Goal: Task Accomplishment & Management: Use online tool/utility

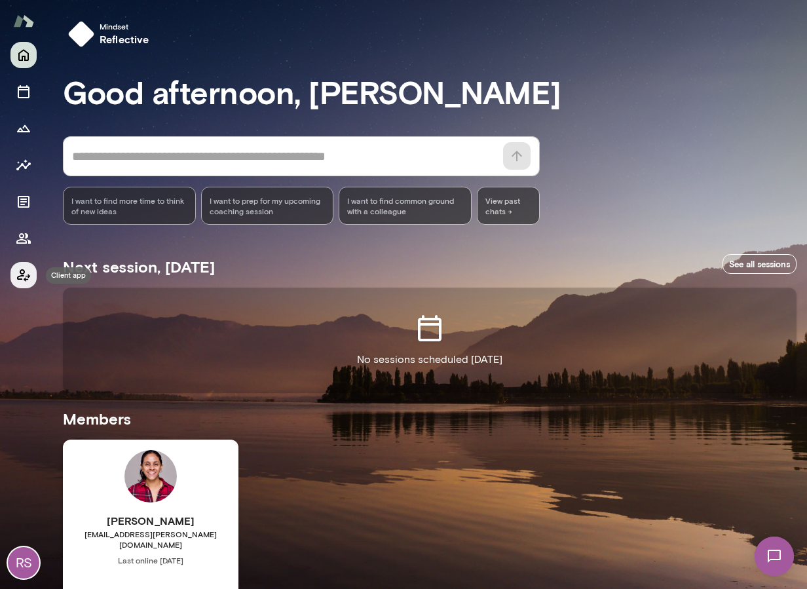
click at [21, 278] on icon "Client app" at bounding box center [23, 275] width 13 height 12
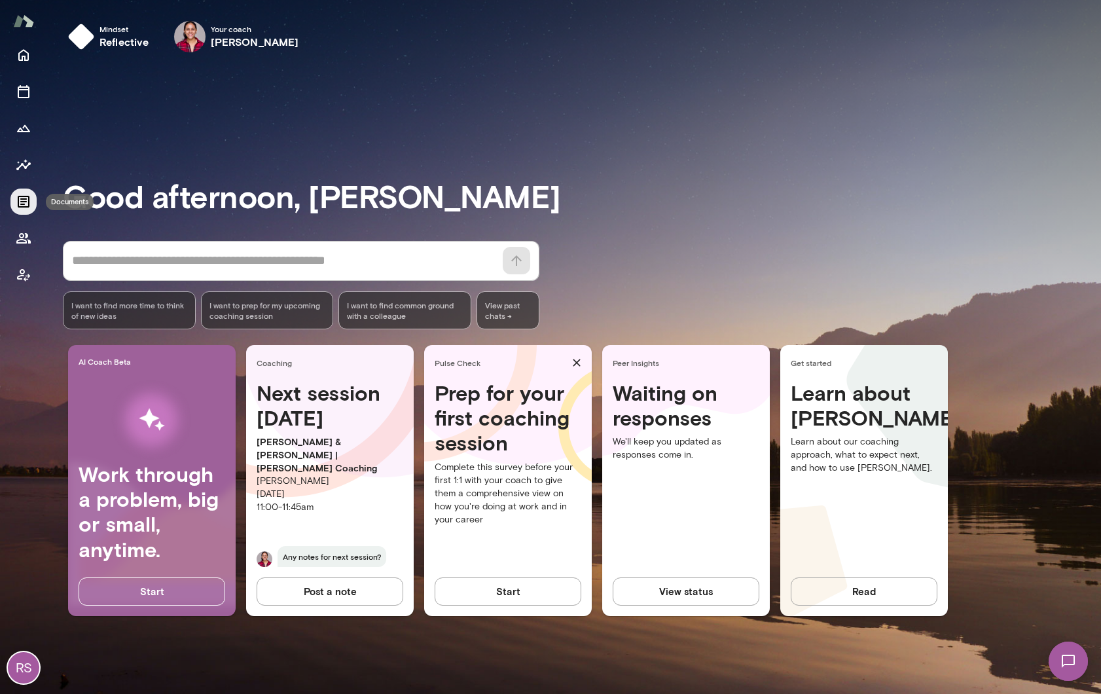
click at [24, 199] on icon "Documents" at bounding box center [24, 202] width 12 height 12
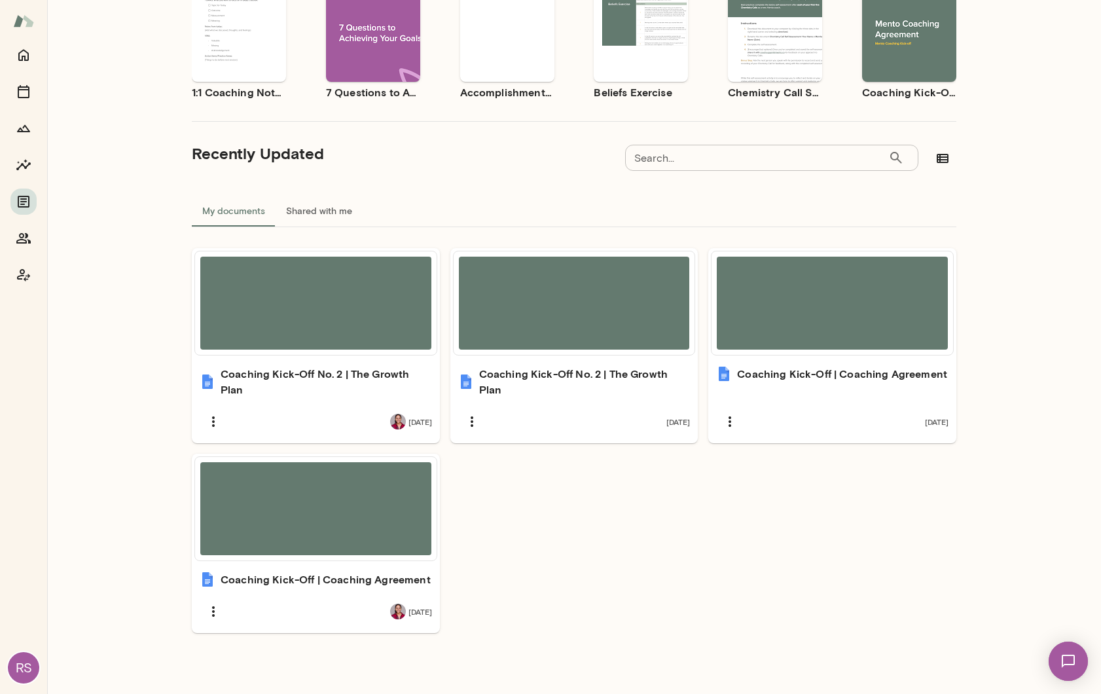
scroll to position [170, 0]
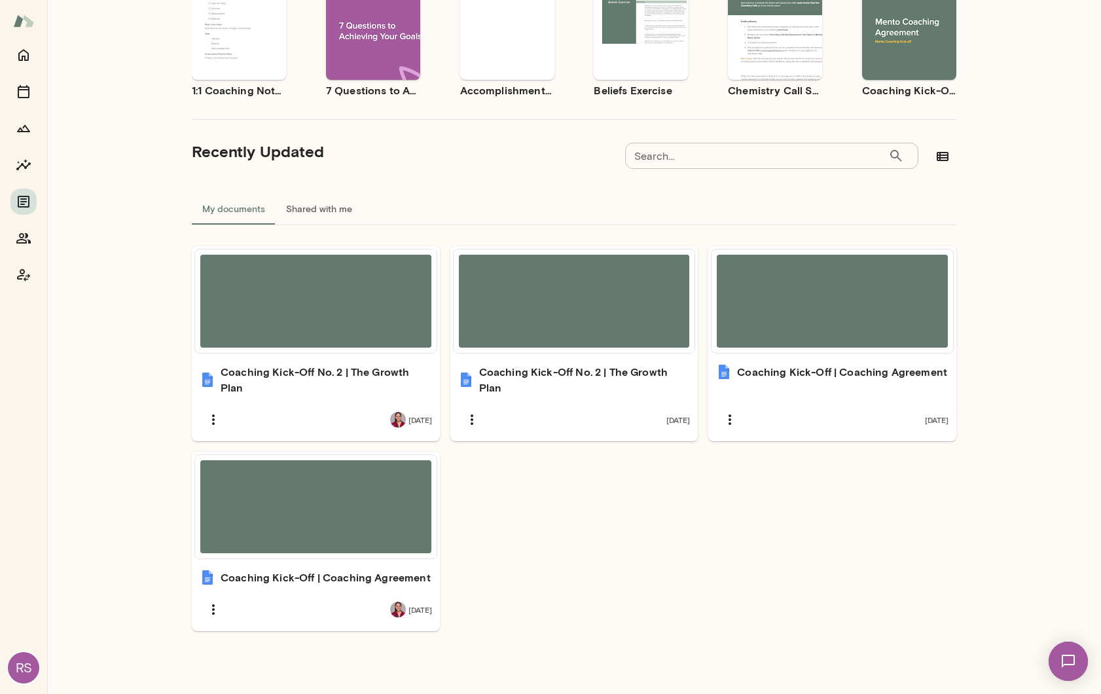
click at [24, 667] on div "RS" at bounding box center [23, 667] width 31 height 31
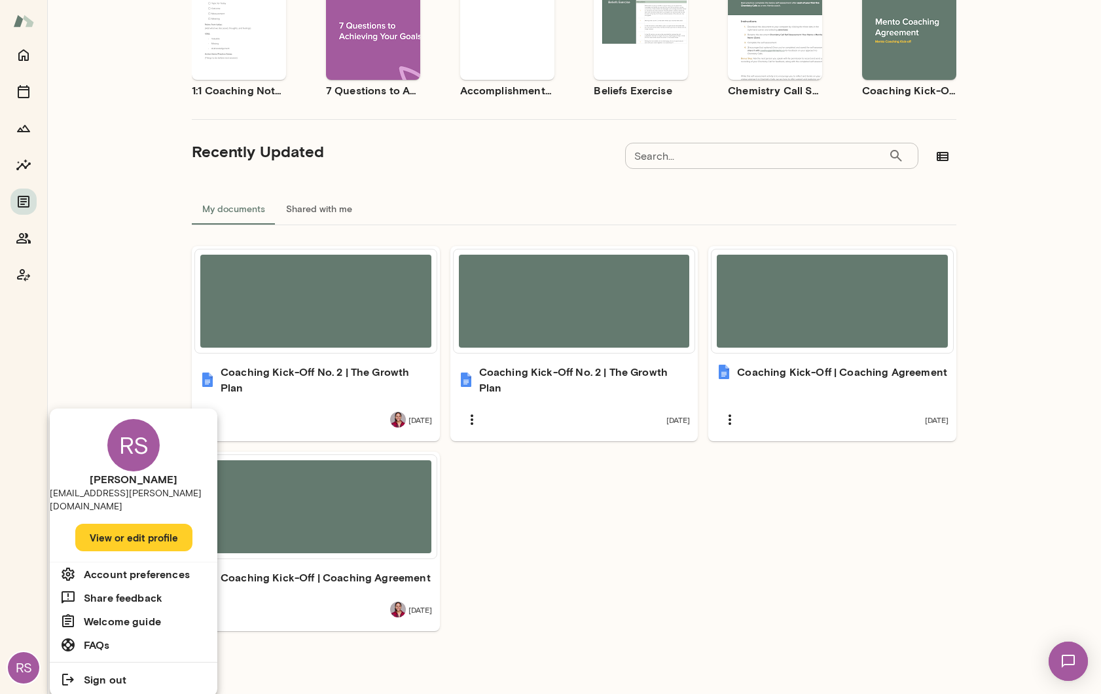
click at [20, 54] on div at bounding box center [550, 347] width 1101 height 694
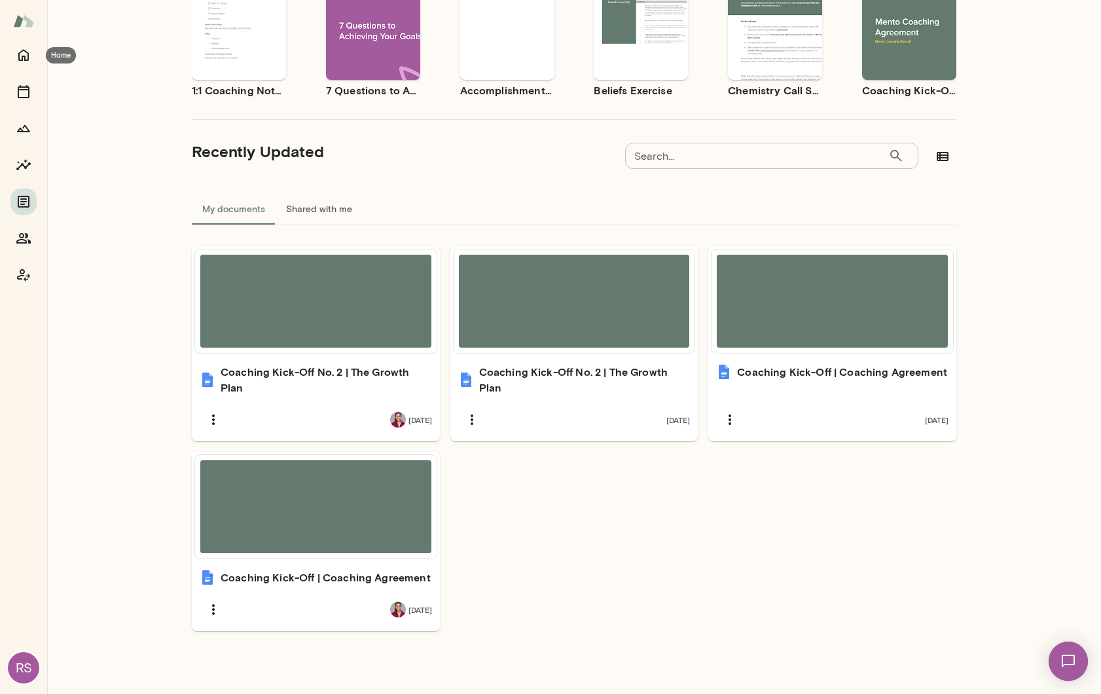
click at [20, 54] on icon "Home" at bounding box center [24, 55] width 16 height 16
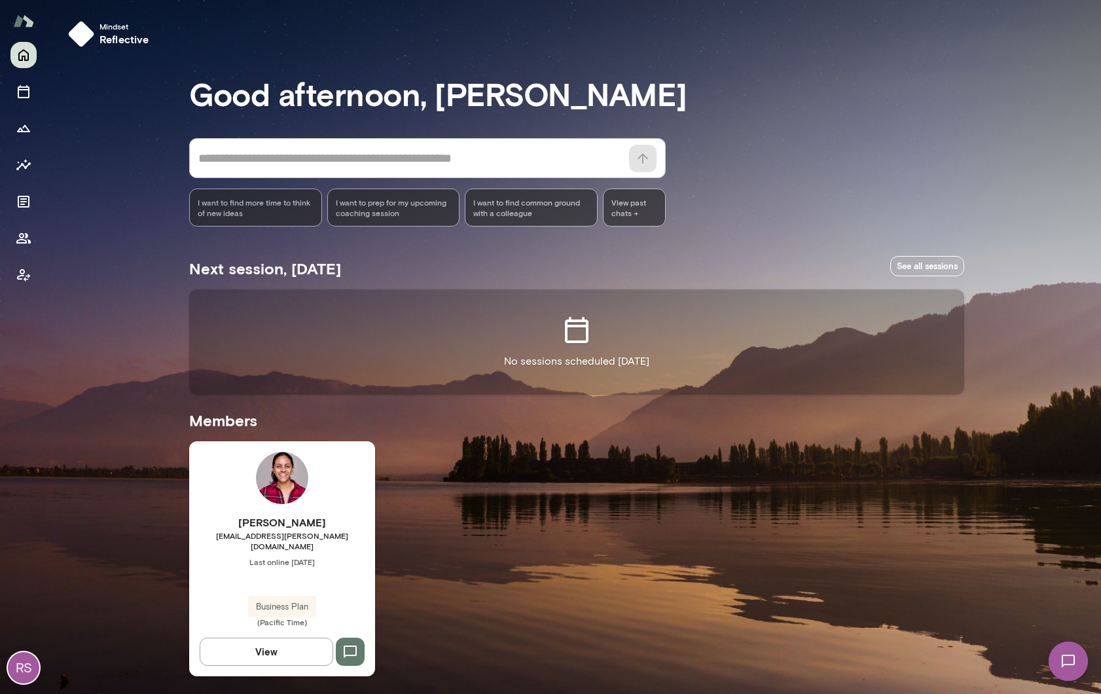
click at [223, 469] on div "[PERSON_NAME] [PERSON_NAME][EMAIL_ADDRESS][PERSON_NAME][DOMAIN_NAME] Last onlin…" at bounding box center [282, 558] width 186 height 234
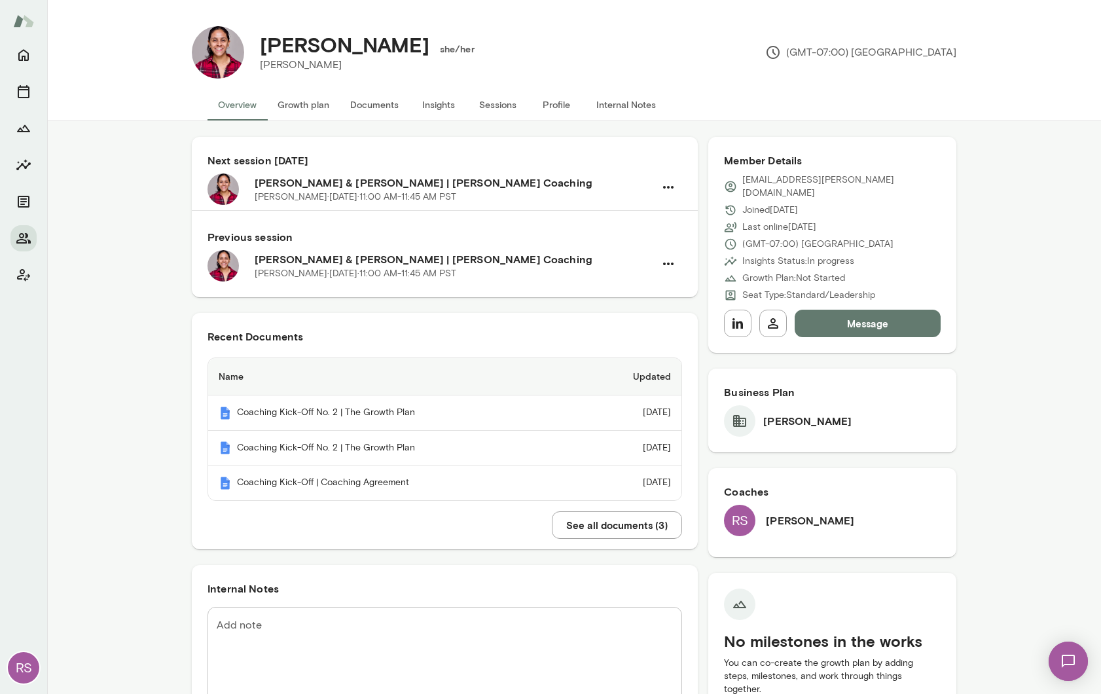
click at [365, 102] on button "Documents" at bounding box center [374, 104] width 69 height 31
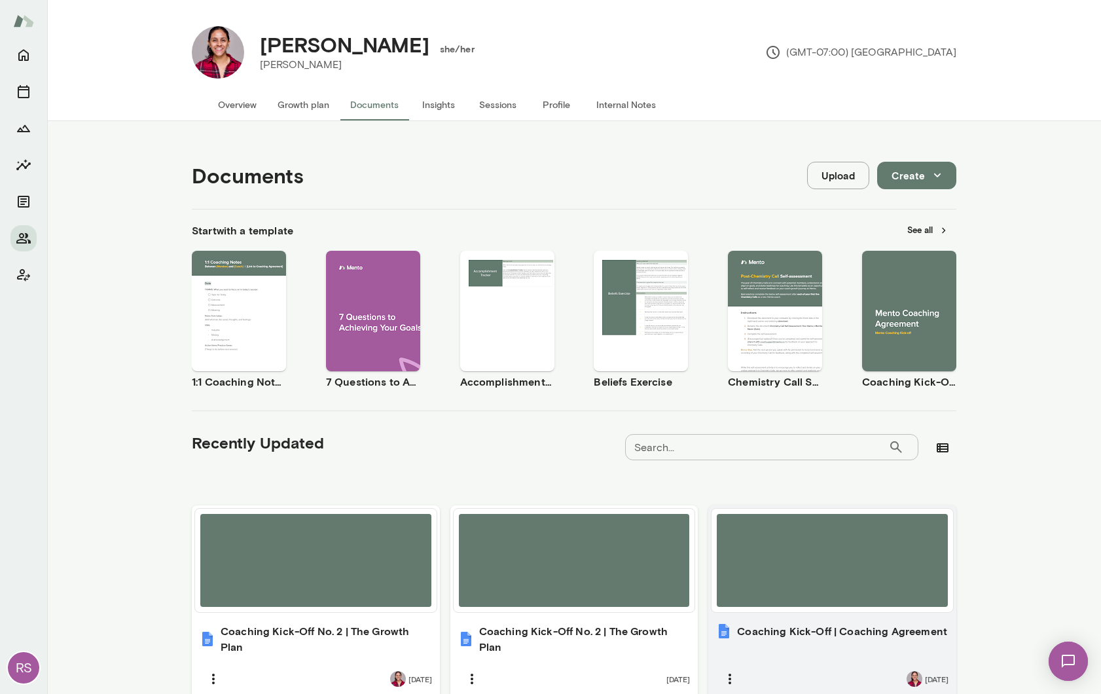
scroll to position [69, 0]
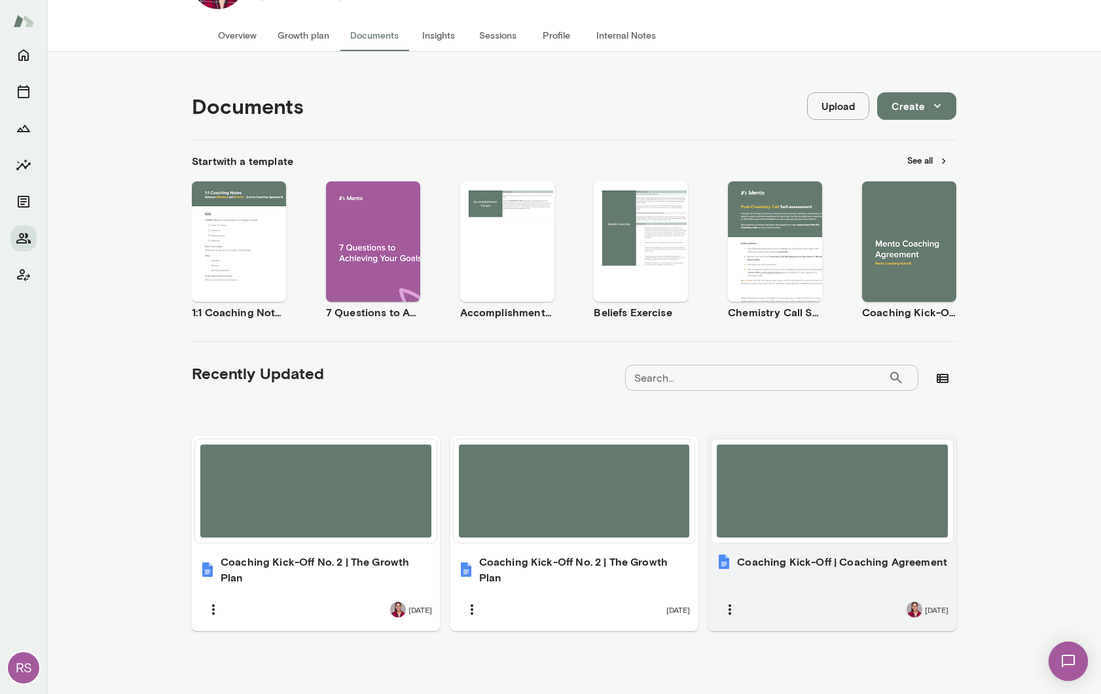
click at [827, 512] on div at bounding box center [832, 491] width 231 height 93
click at [815, 529] on div at bounding box center [832, 491] width 231 height 93
click at [822, 483] on div at bounding box center [832, 491] width 231 height 93
click at [812, 494] on div at bounding box center [832, 491] width 231 height 93
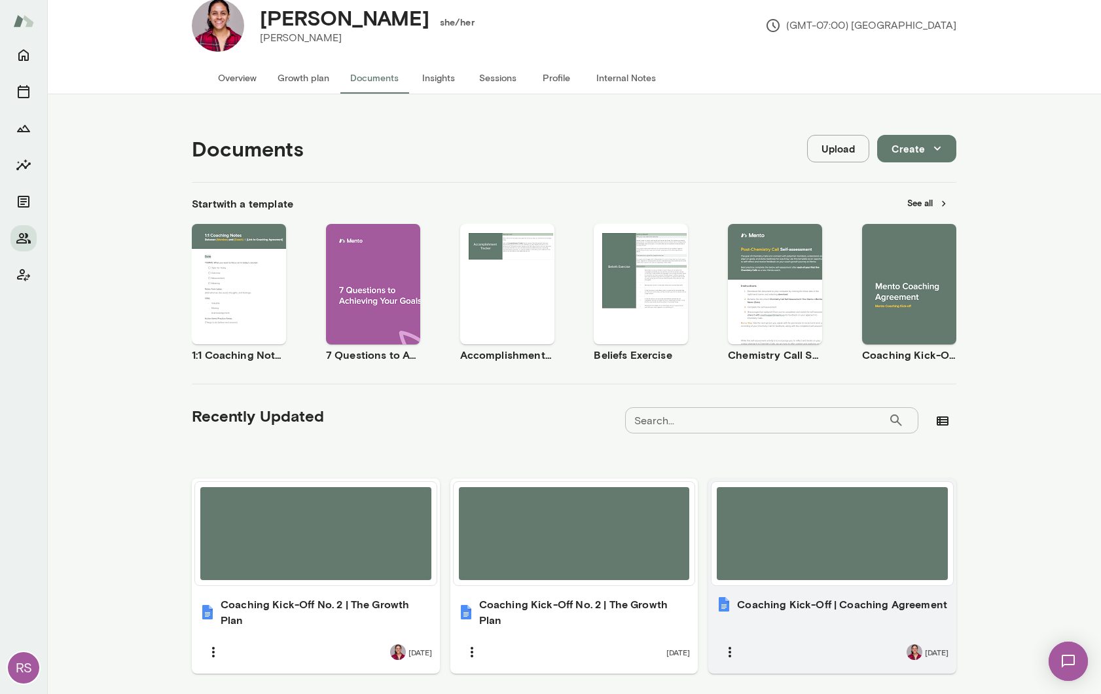
scroll to position [69, 0]
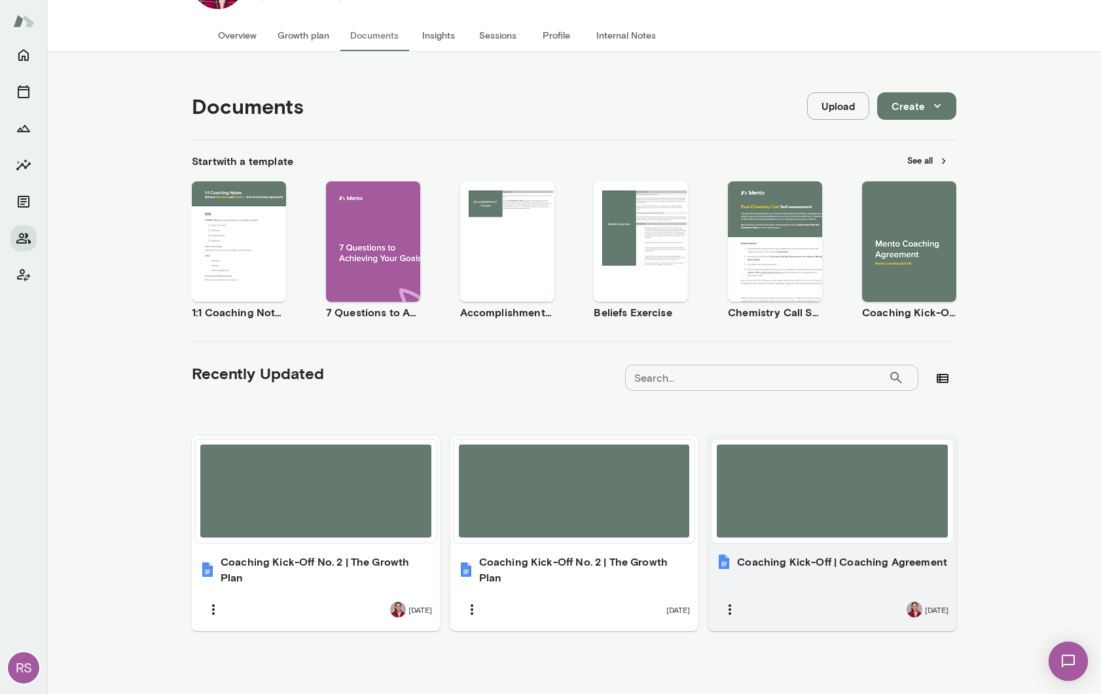
click at [810, 567] on h6 "Coaching Kick-Off | Coaching Agreement" at bounding box center [842, 562] width 210 height 16
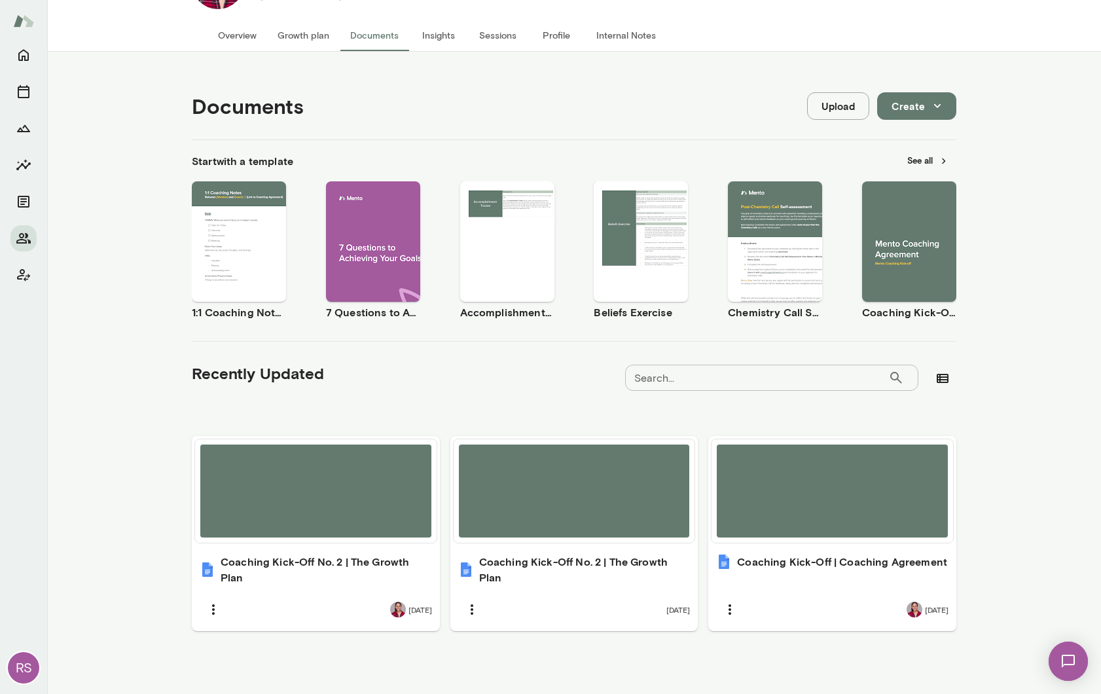
click at [923, 163] on button "See all" at bounding box center [928, 161] width 57 height 20
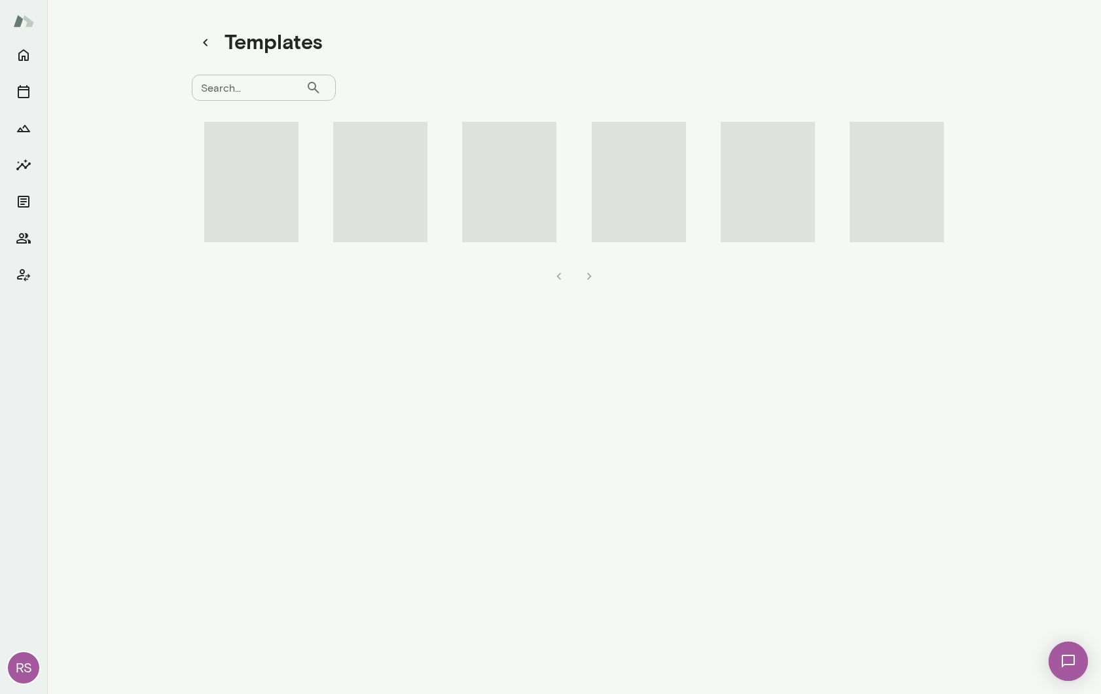
scroll to position [10, 0]
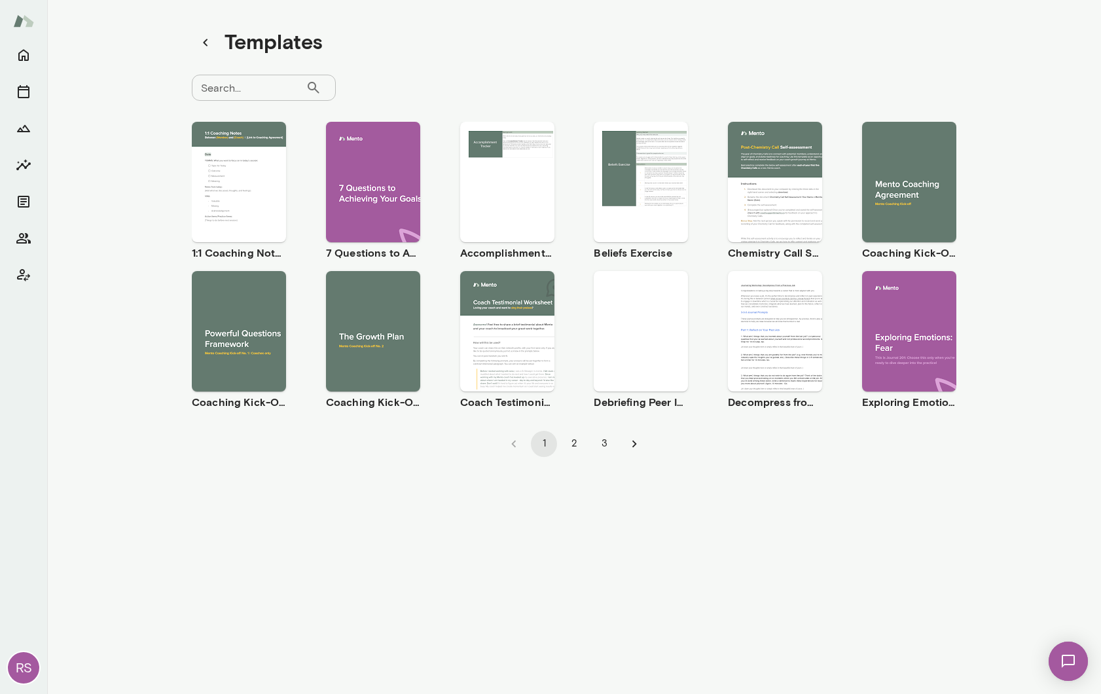
click at [231, 91] on div "Search... ​ Search..." at bounding box center [264, 88] width 144 height 26
type input "*"
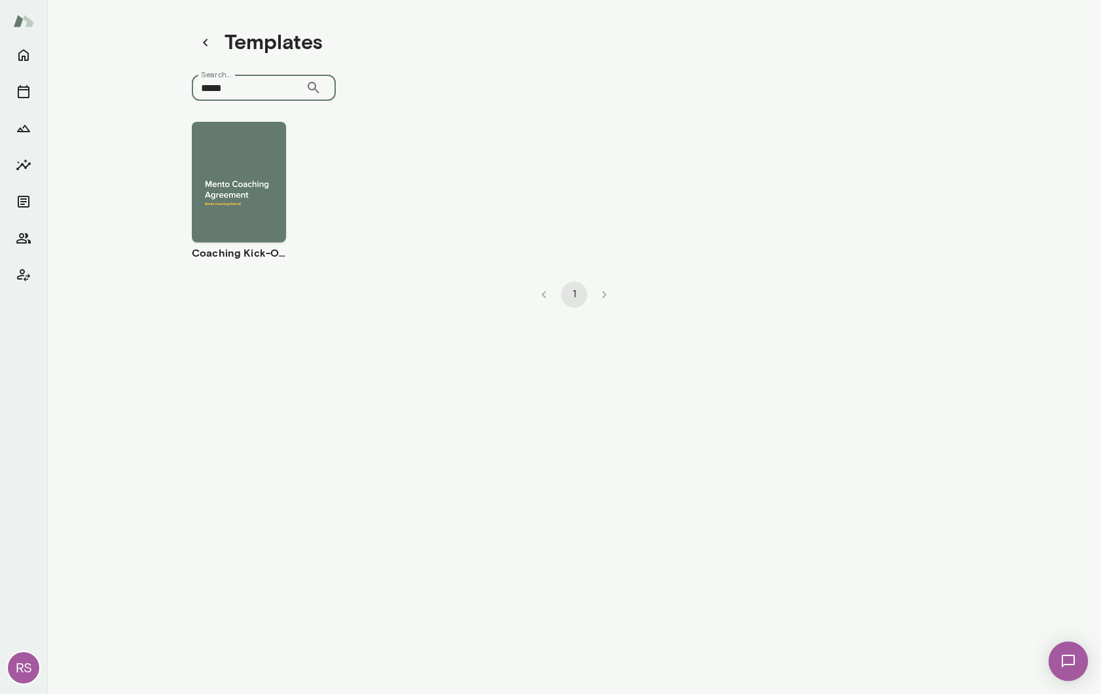
type input "*****"
click at [202, 38] on icon "button" at bounding box center [206, 43] width 16 height 16
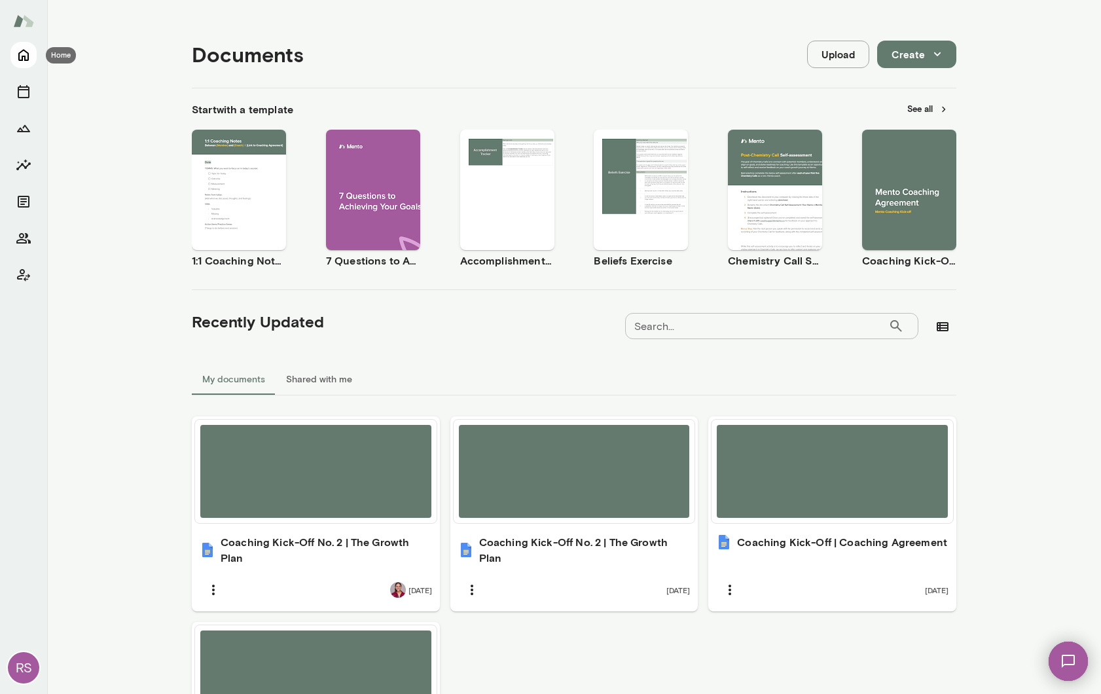
click at [26, 56] on icon "Home" at bounding box center [24, 55] width 16 height 16
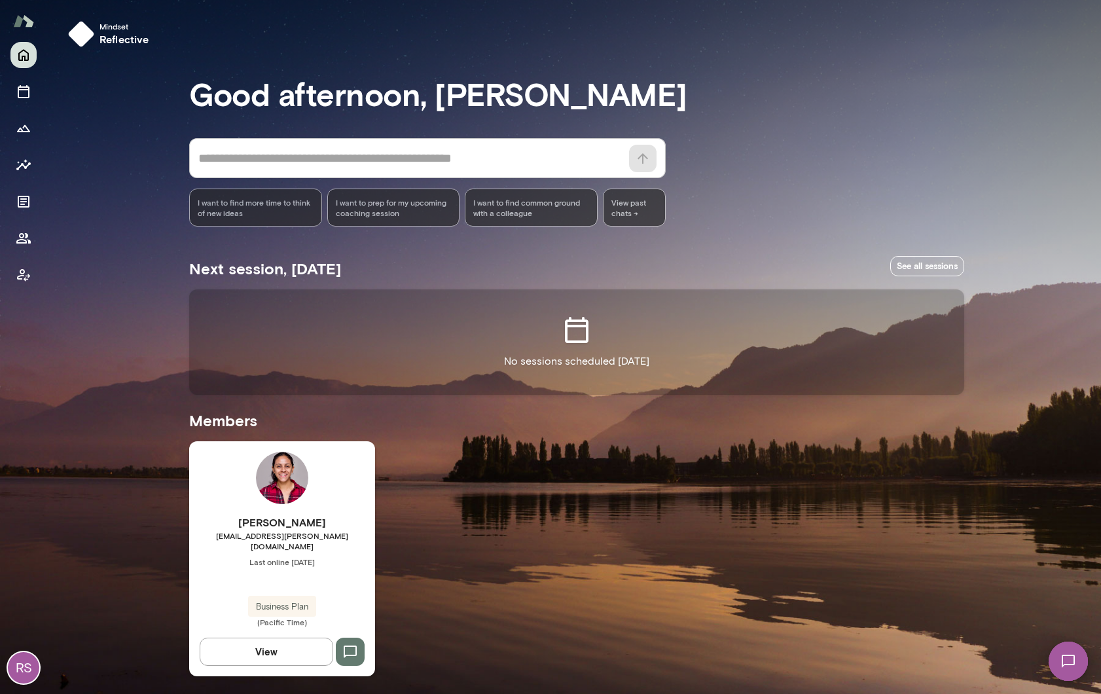
click at [252, 557] on span "Last online [DATE]" at bounding box center [282, 562] width 186 height 10
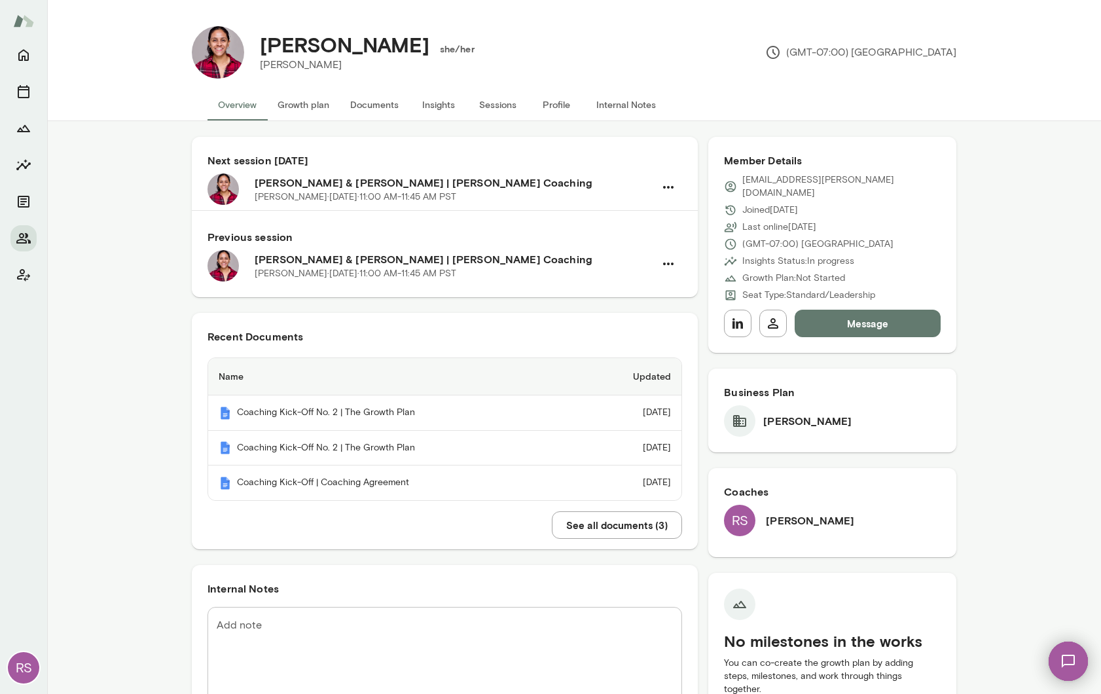
click at [365, 108] on button "Documents" at bounding box center [374, 104] width 69 height 31
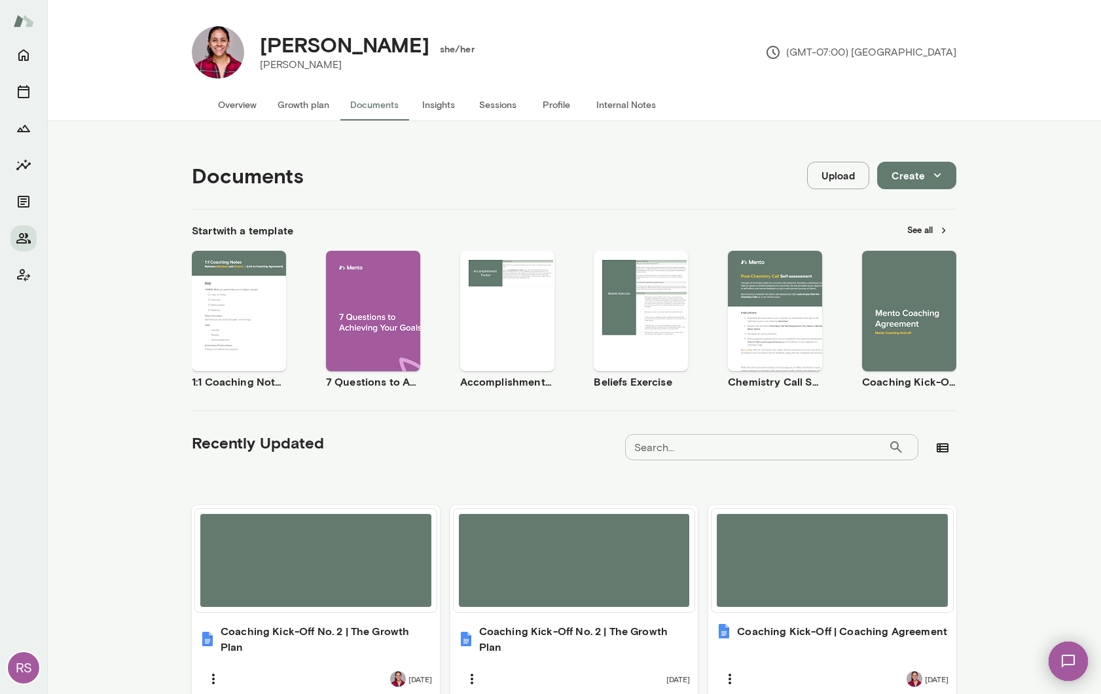
scroll to position [69, 0]
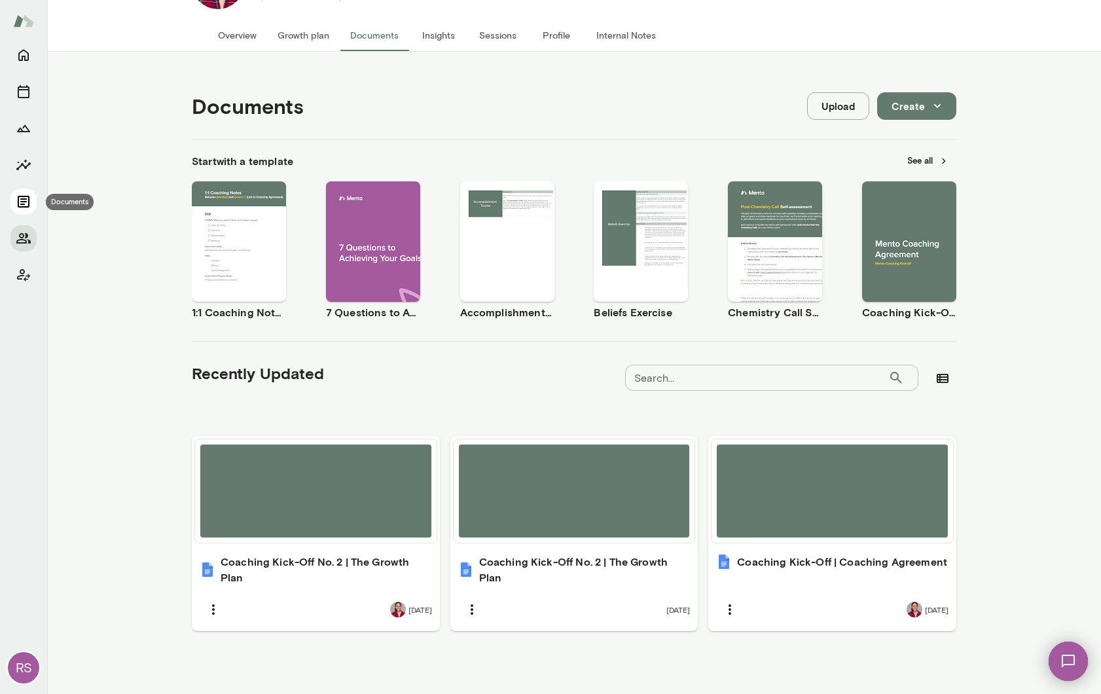
click at [24, 203] on icon "Documents" at bounding box center [24, 202] width 16 height 16
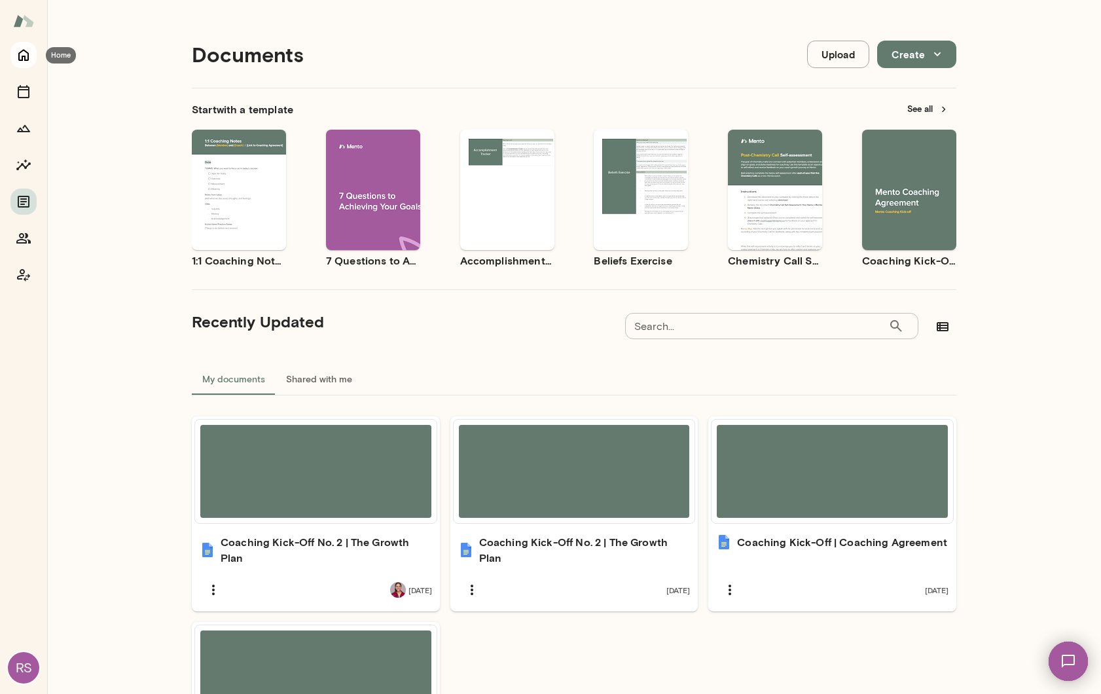
click at [24, 55] on icon "Home" at bounding box center [24, 55] width 16 height 16
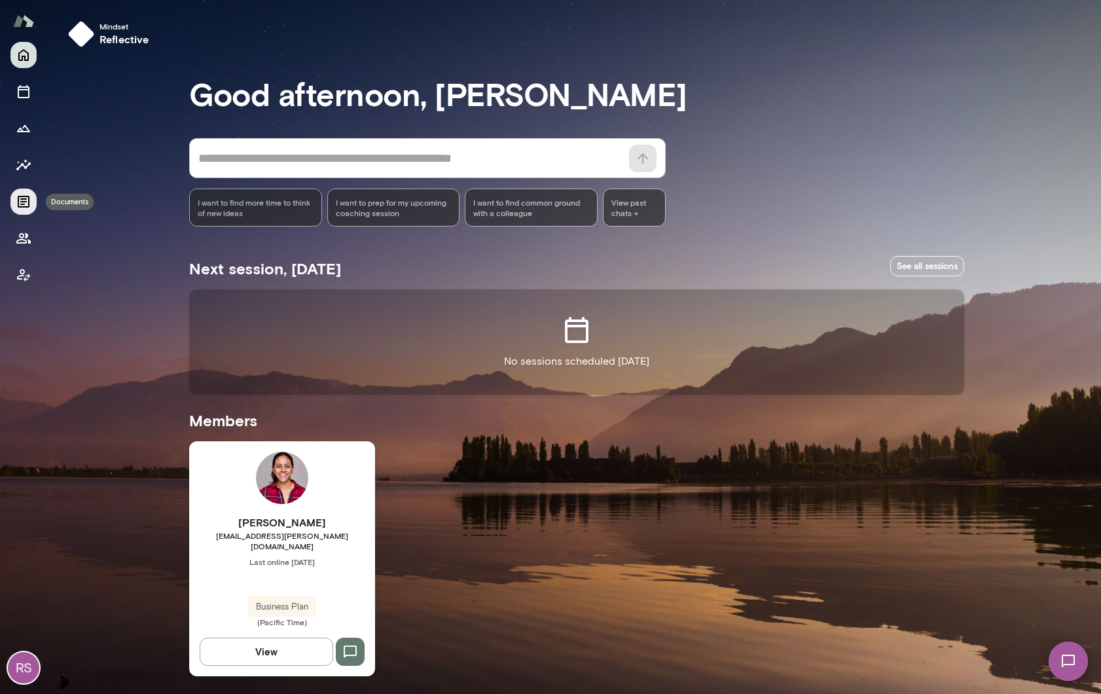
click at [16, 199] on icon "Documents" at bounding box center [24, 202] width 16 height 16
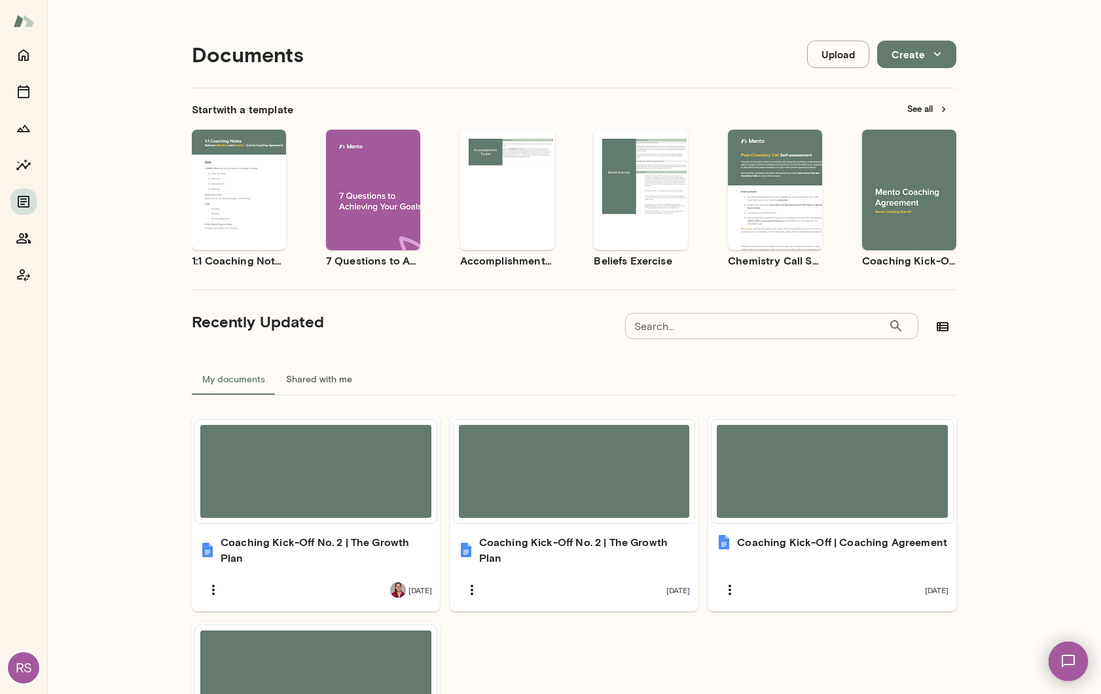
click at [635, 176] on span "Use template" at bounding box center [649, 179] width 48 height 10
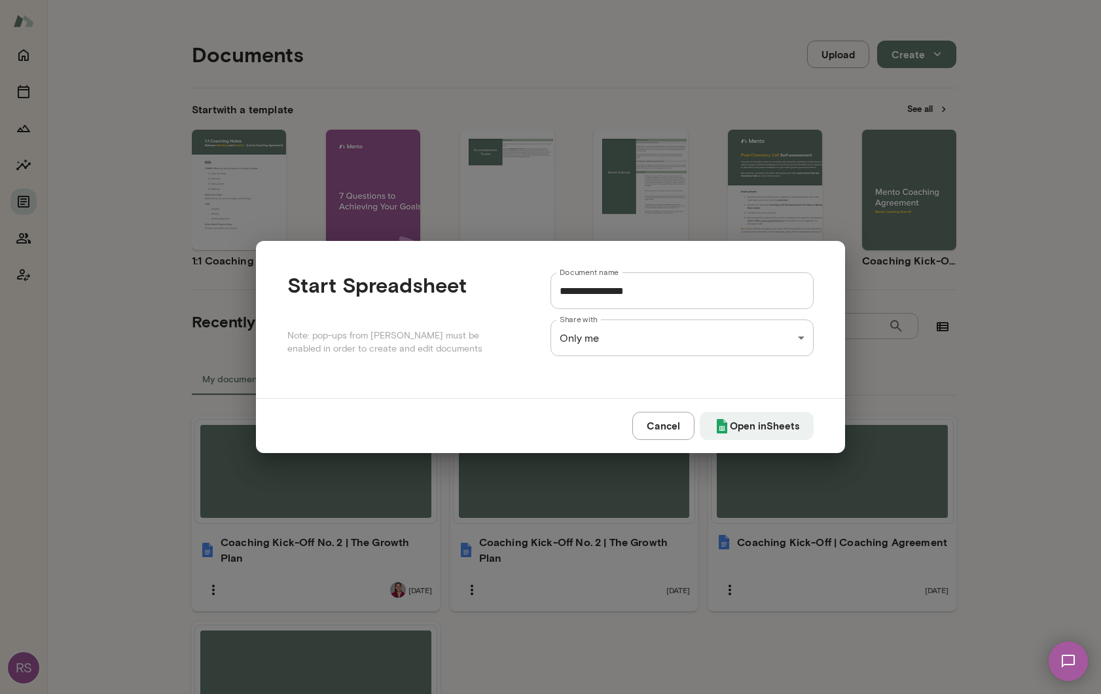
click at [633, 291] on input "**********" at bounding box center [682, 290] width 263 height 37
type input "**********"
click at [648, 0] on div "**********" at bounding box center [550, 0] width 1101 height 0
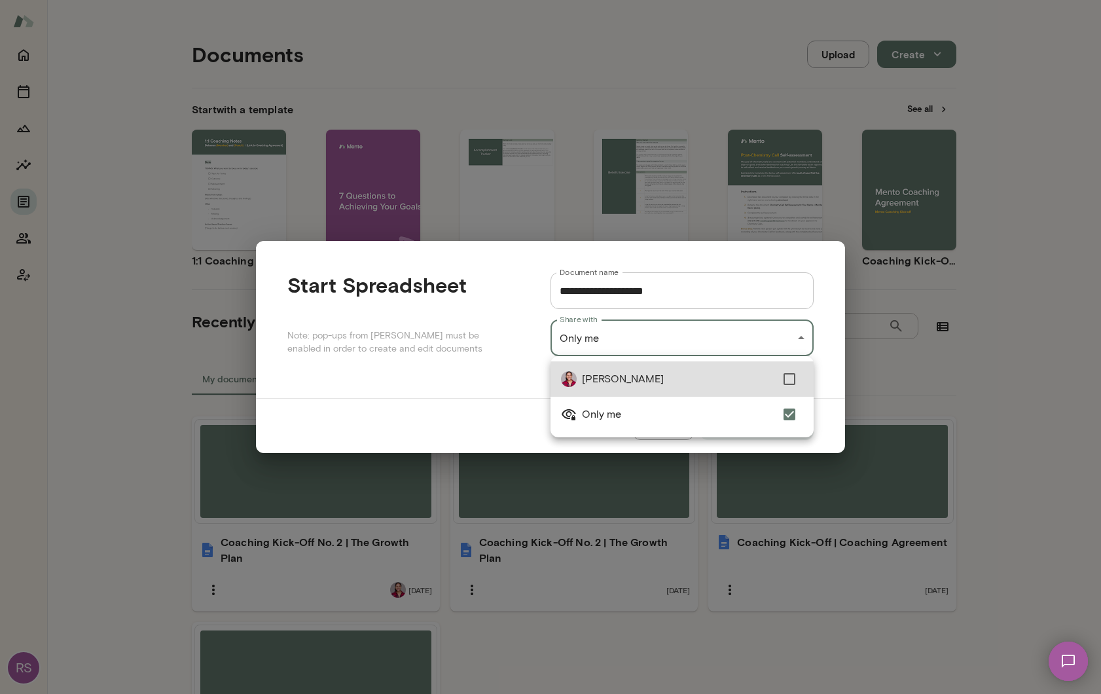
type input "**********"
click at [753, 338] on div at bounding box center [550, 347] width 1101 height 694
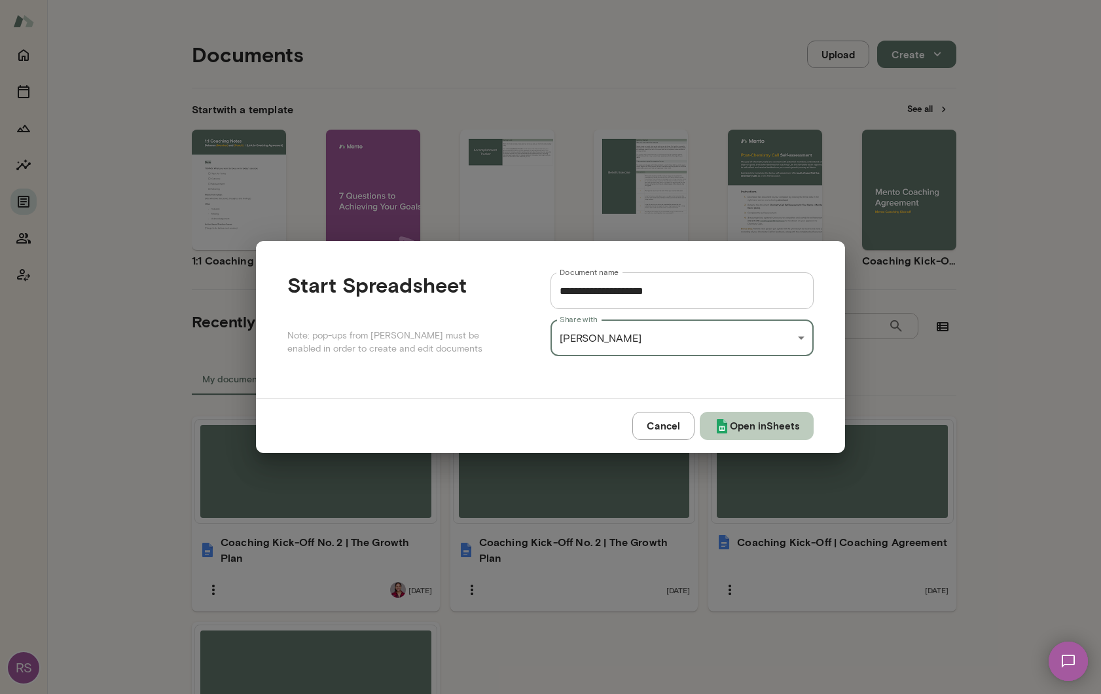
click at [764, 430] on button "Open in Sheets" at bounding box center [757, 426] width 114 height 28
type input "**********"
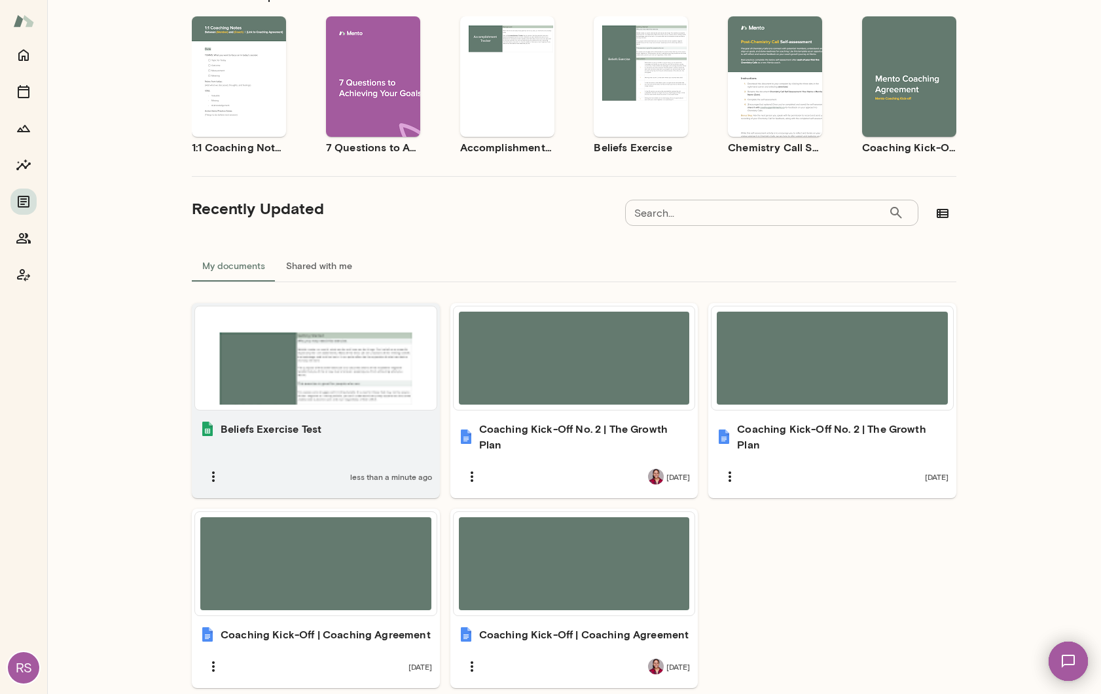
scroll to position [170, 0]
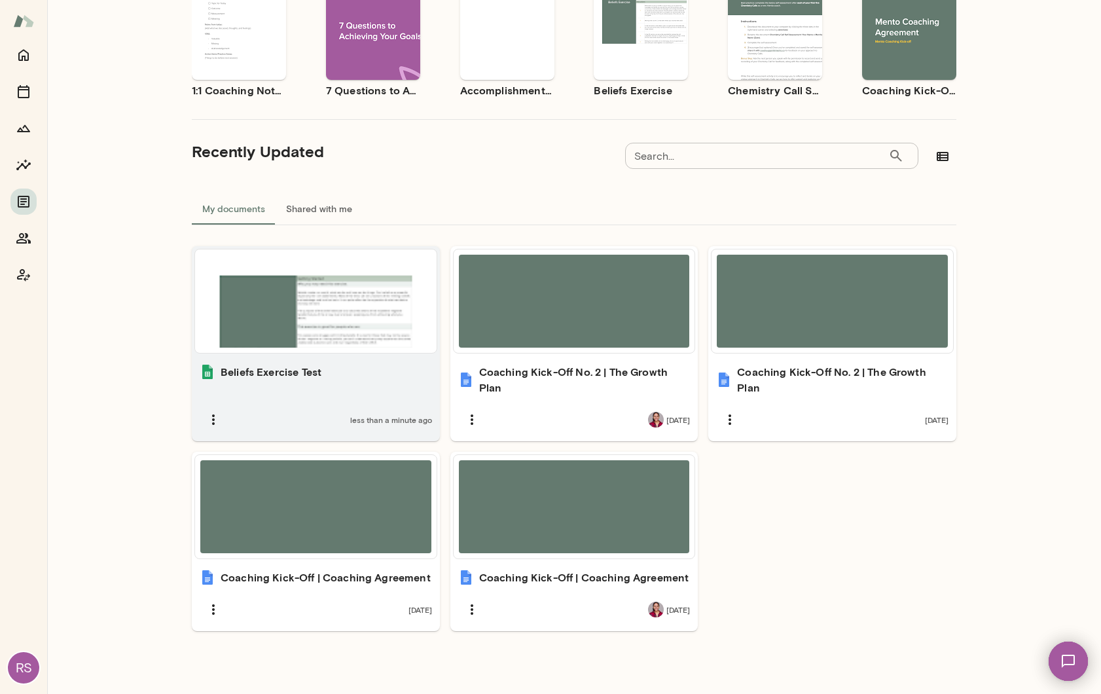
click at [360, 337] on div at bounding box center [315, 301] width 231 height 93
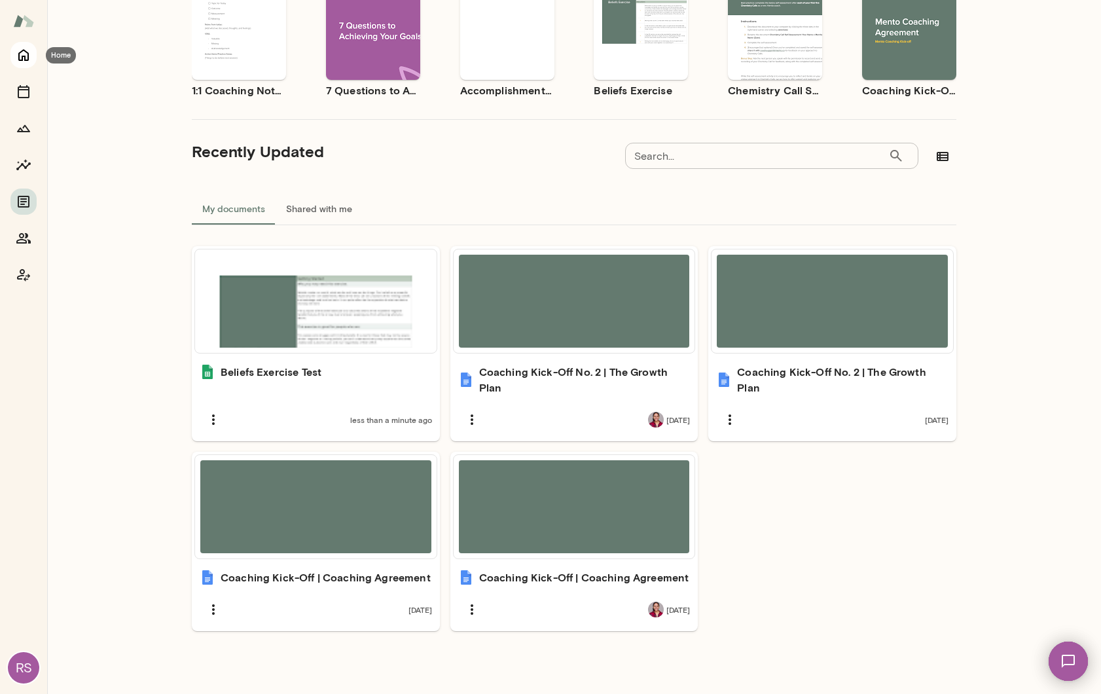
click at [24, 60] on icon "Home" at bounding box center [24, 55] width 16 height 16
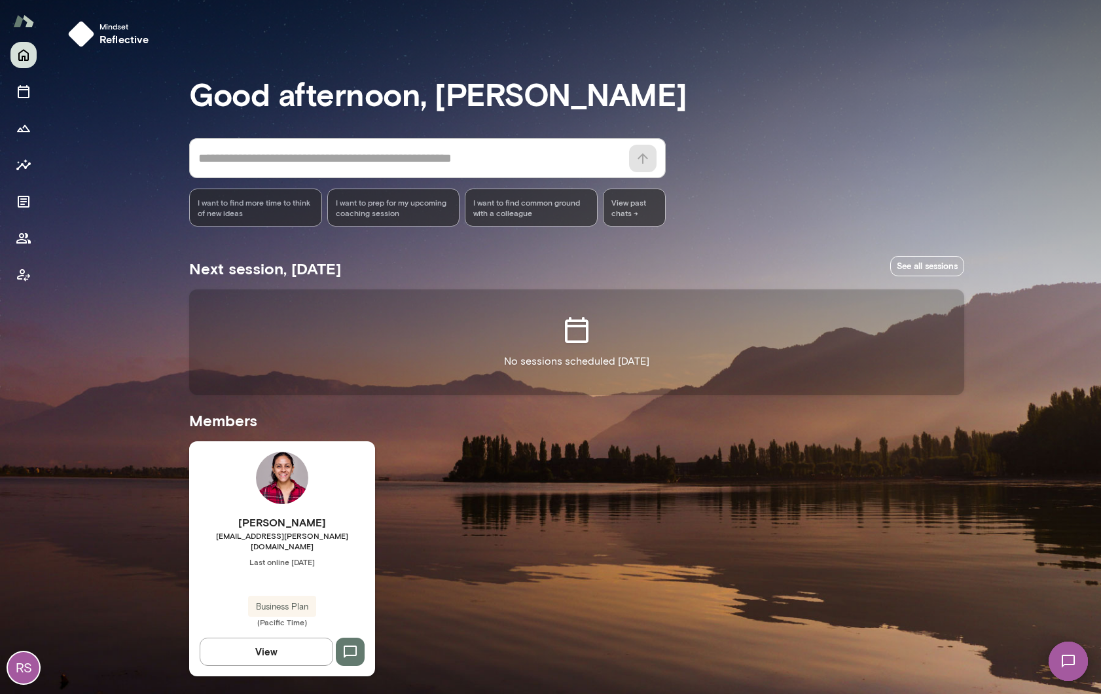
click at [282, 564] on div "Siddhi Sundar siddhisundar@mento.co Last online September 12 Business Plan (Pac…" at bounding box center [282, 571] width 186 height 113
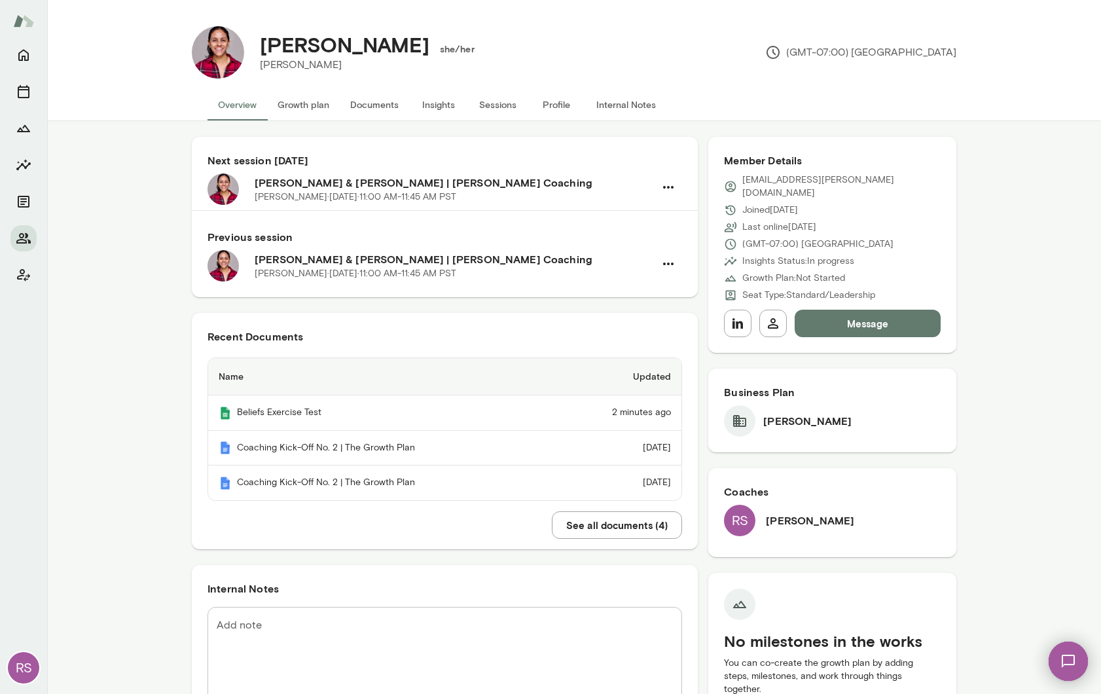
click at [381, 104] on button "Documents" at bounding box center [374, 104] width 69 height 31
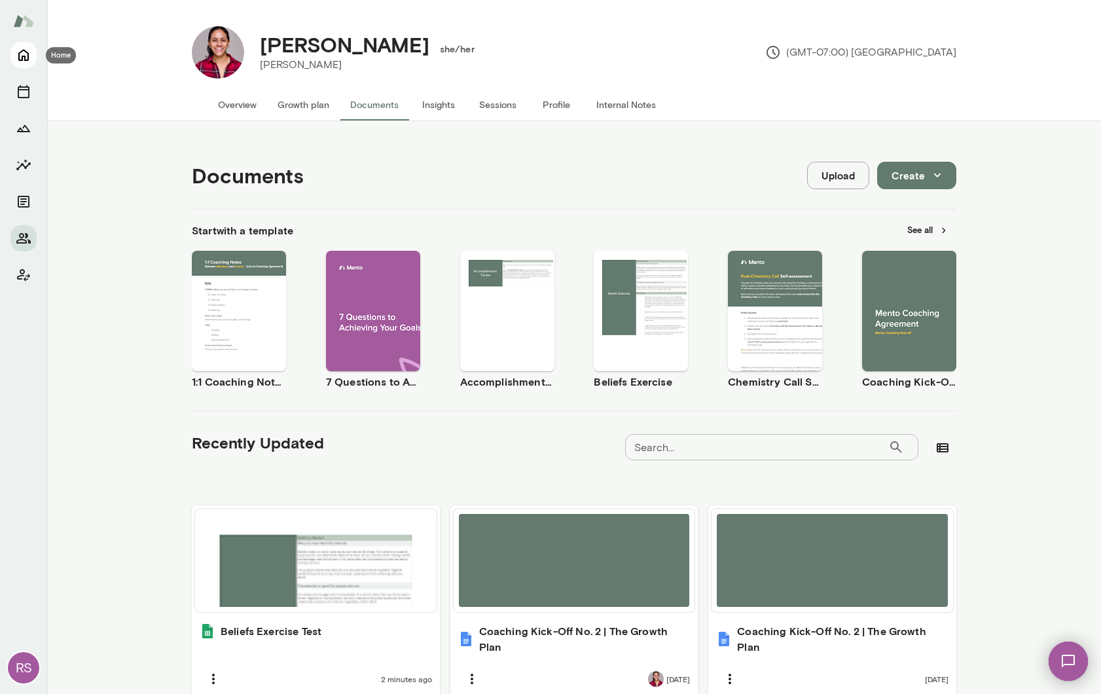
click at [20, 53] on icon "Home" at bounding box center [24, 55] width 16 height 16
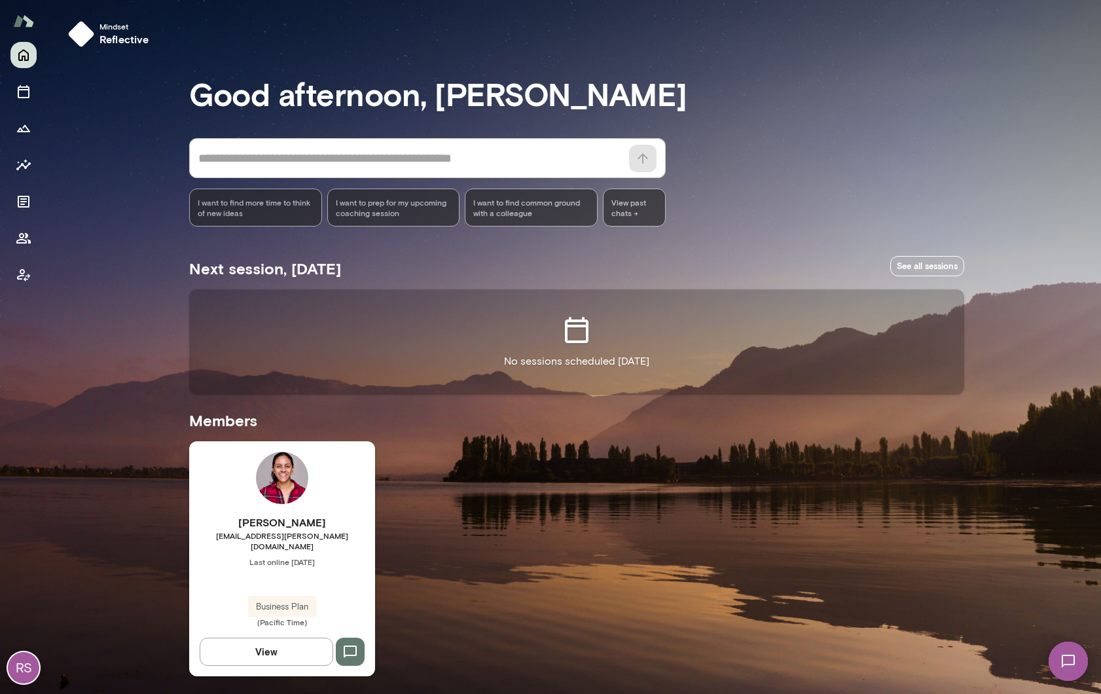
click at [282, 576] on div "Siddhi Sundar siddhisundar@mento.co Last online September 12 Business Plan (Pac…" at bounding box center [282, 571] width 186 height 113
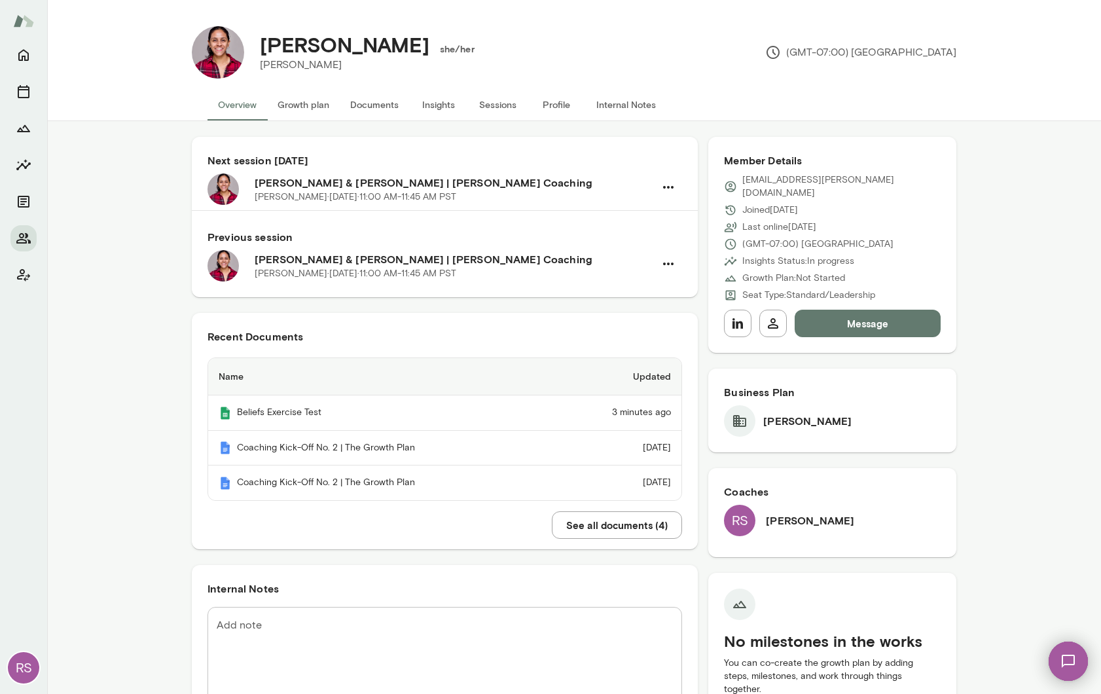
click at [374, 103] on button "Documents" at bounding box center [374, 104] width 69 height 31
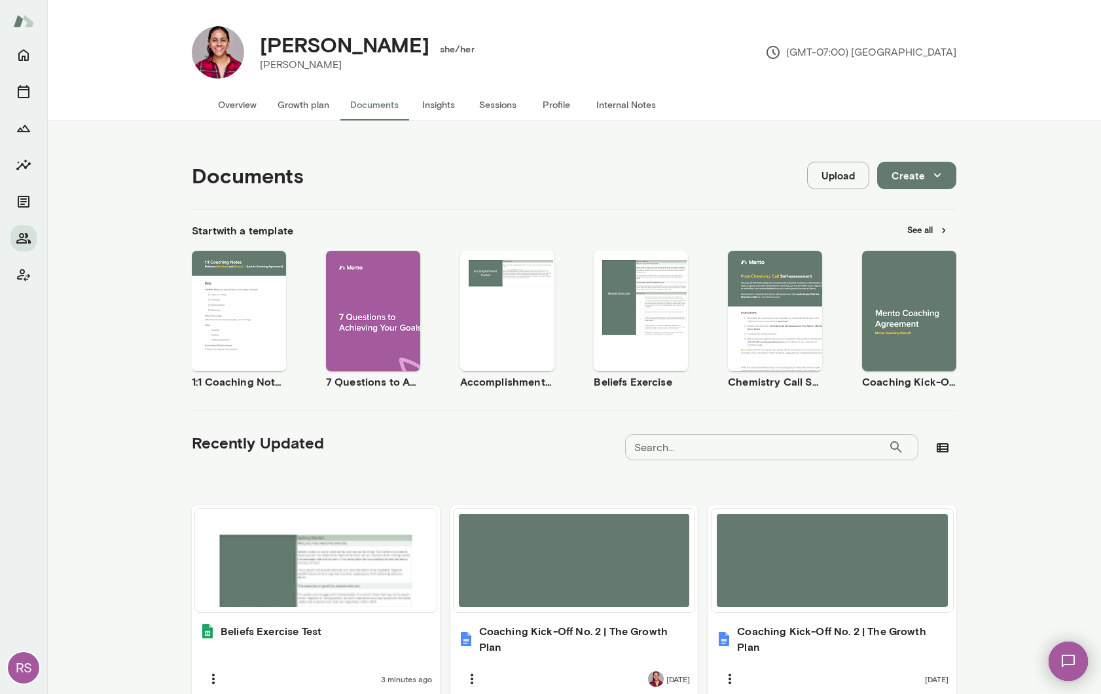
click at [216, 103] on button "Overview" at bounding box center [238, 104] width 60 height 31
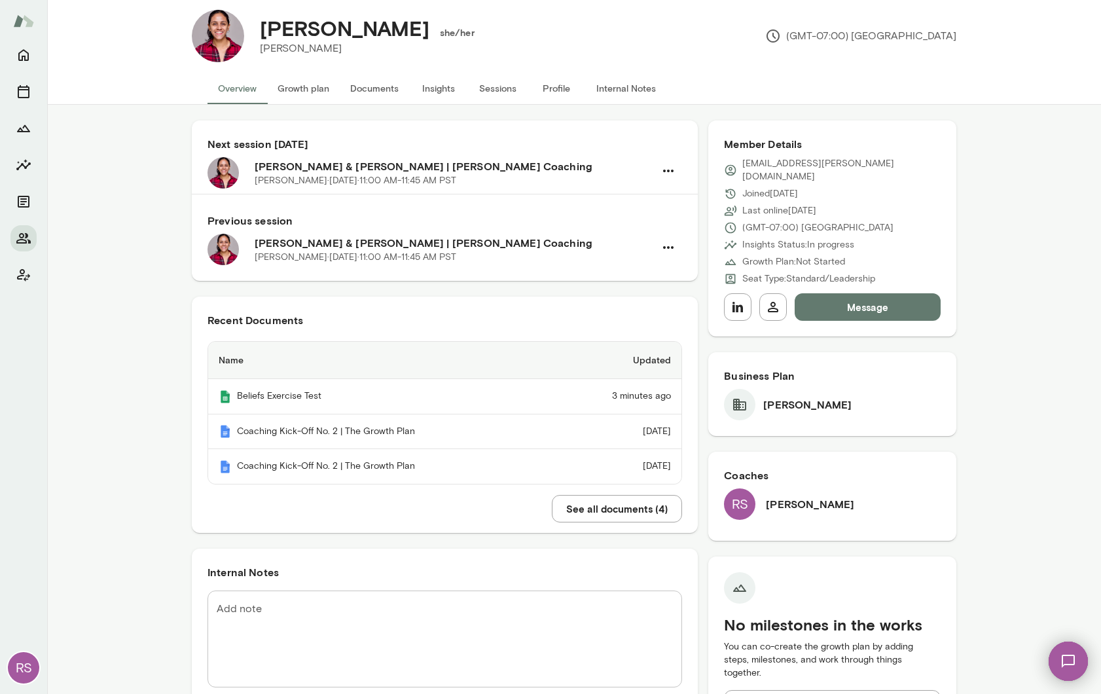
scroll to position [19, 0]
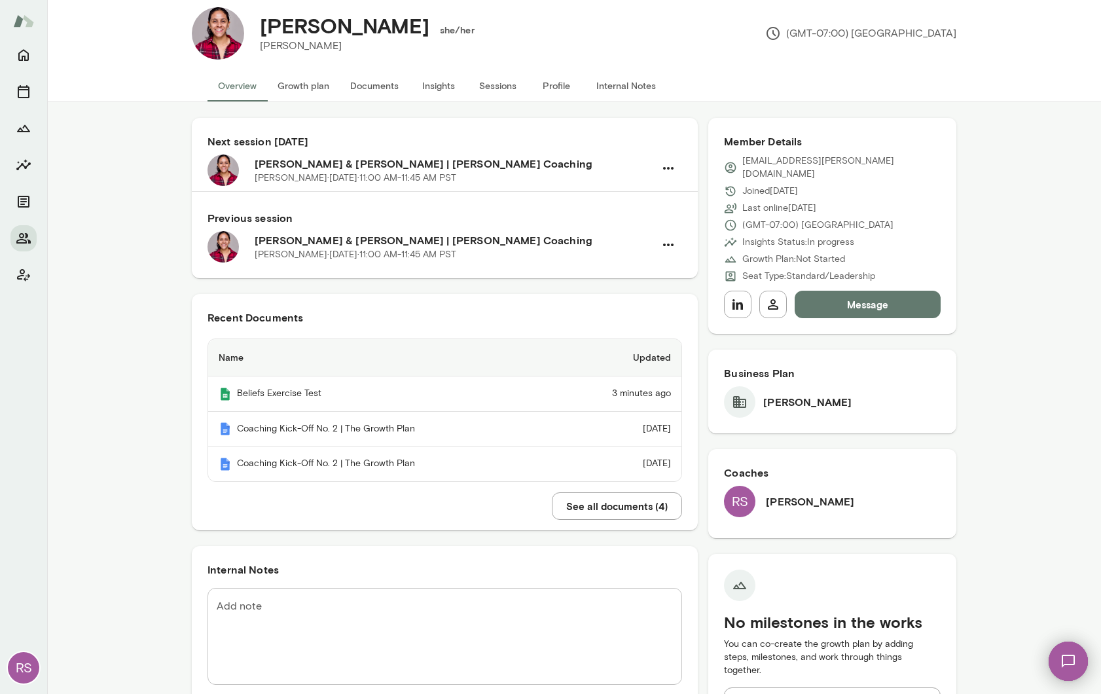
click at [597, 507] on button "See all documents ( 4 )" at bounding box center [617, 506] width 130 height 28
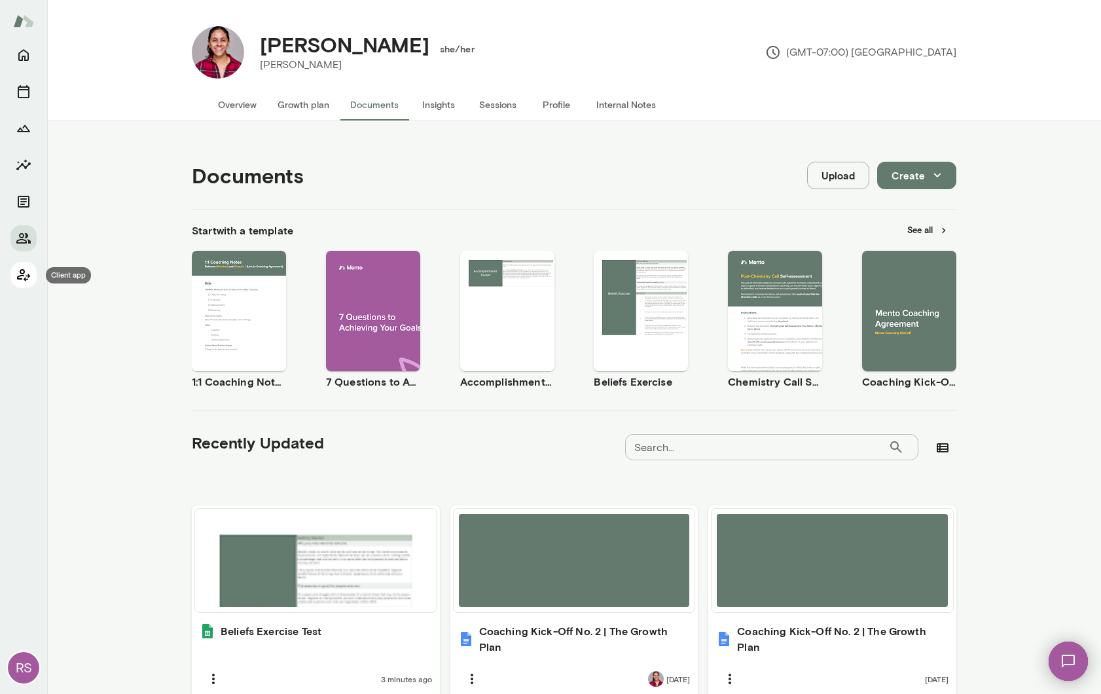
click at [20, 274] on icon "Client app" at bounding box center [24, 275] width 16 height 16
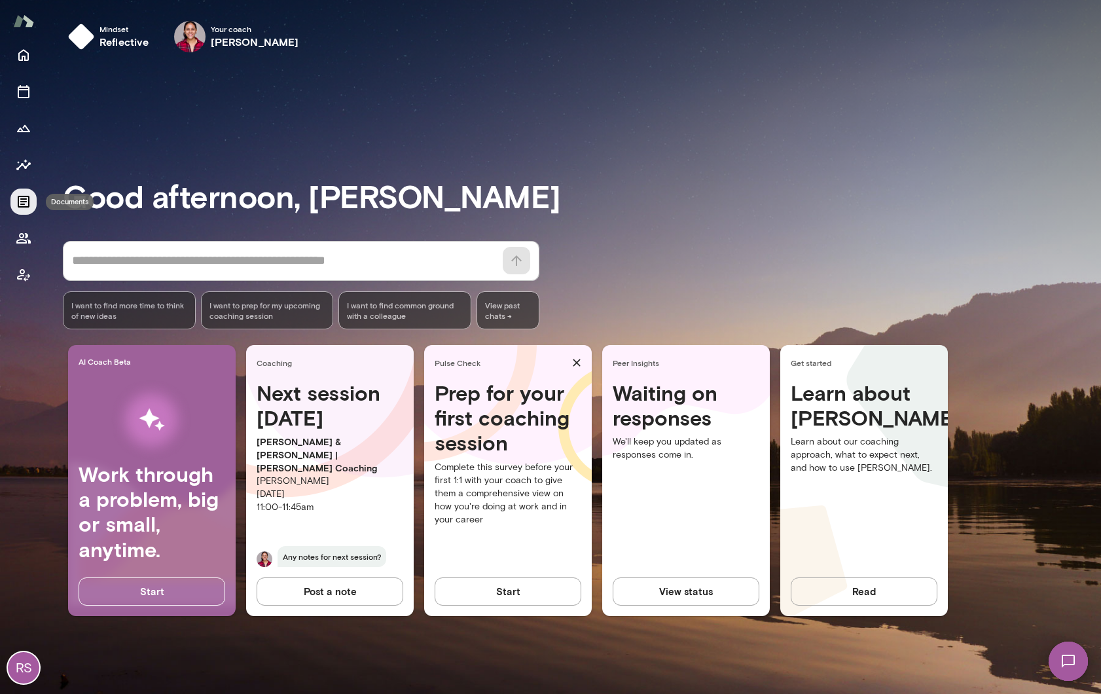
click at [20, 205] on icon "Documents" at bounding box center [24, 202] width 16 height 16
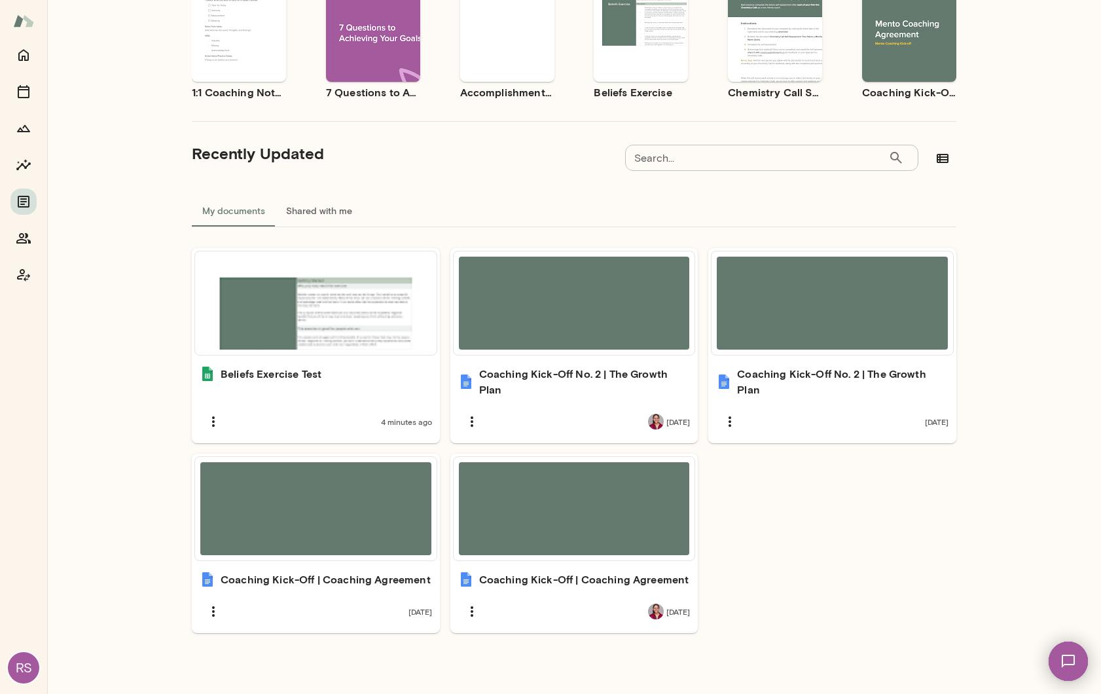
scroll to position [170, 0]
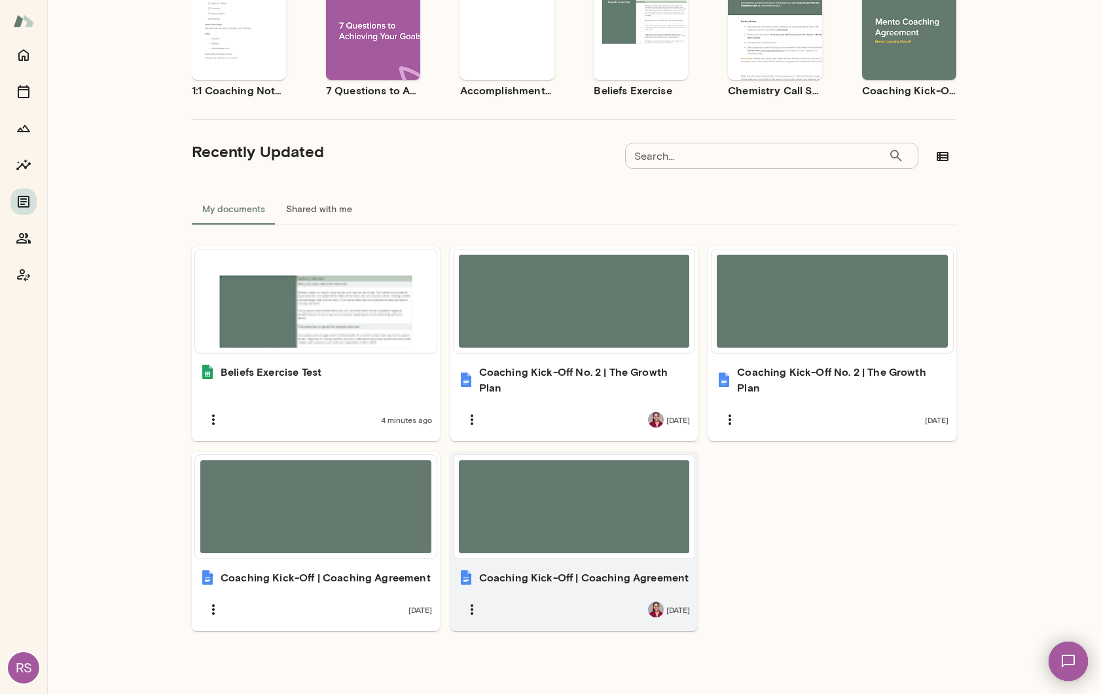
click at [558, 528] on div at bounding box center [574, 506] width 231 height 93
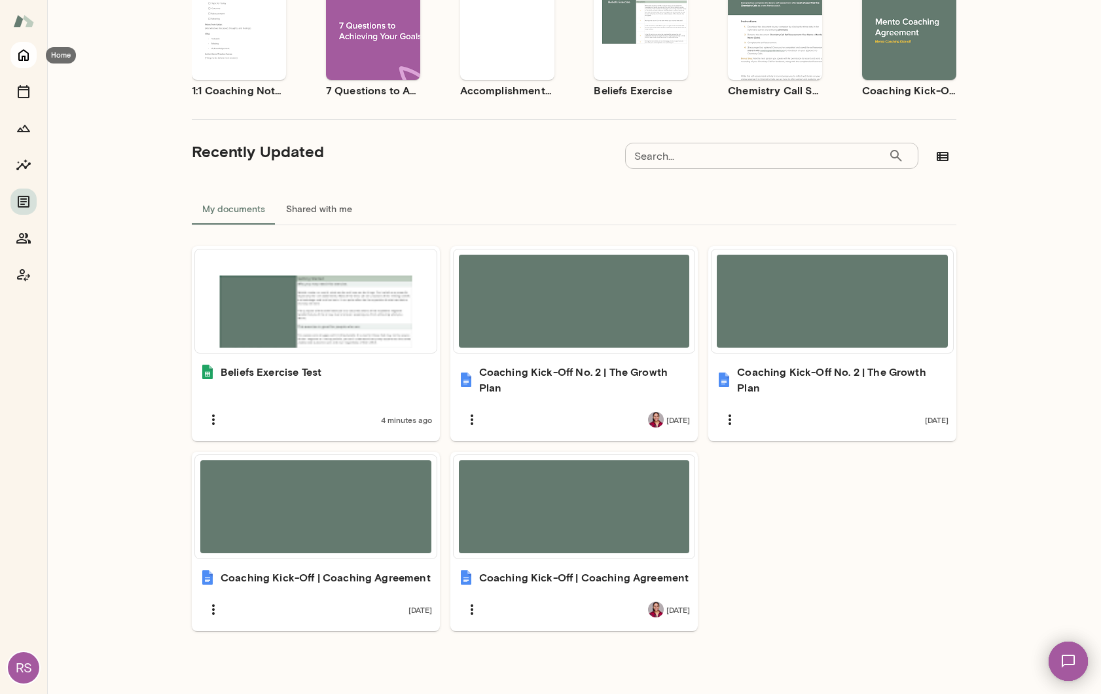
click at [24, 58] on icon "Home" at bounding box center [23, 56] width 10 height 12
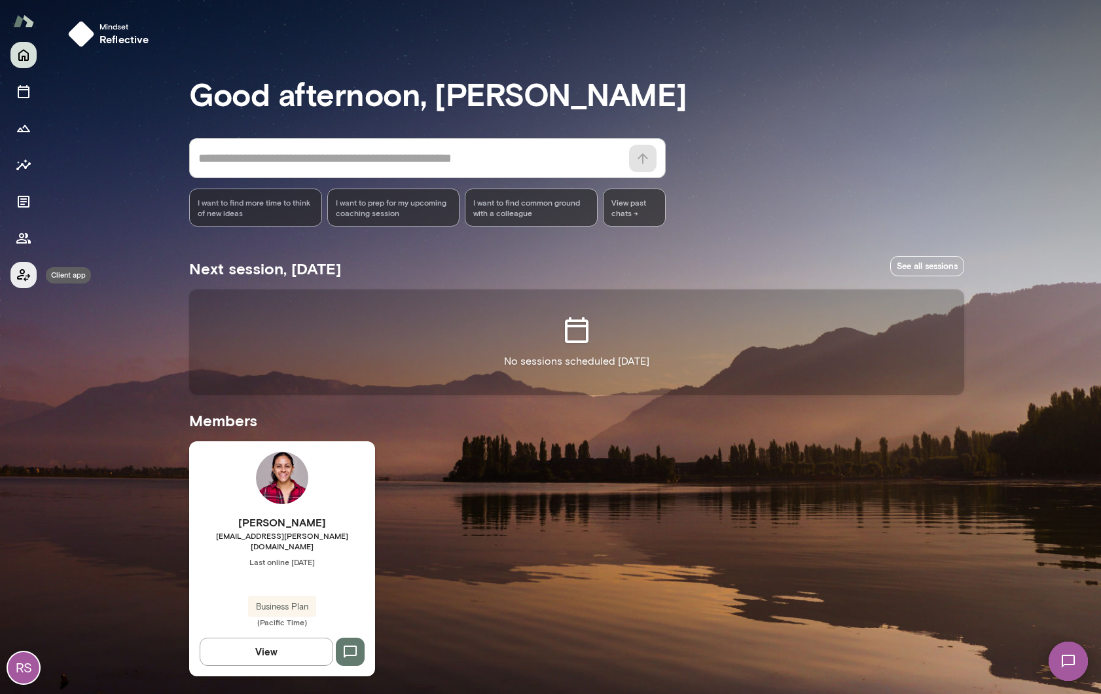
click at [24, 277] on icon "Client app" at bounding box center [24, 275] width 16 height 16
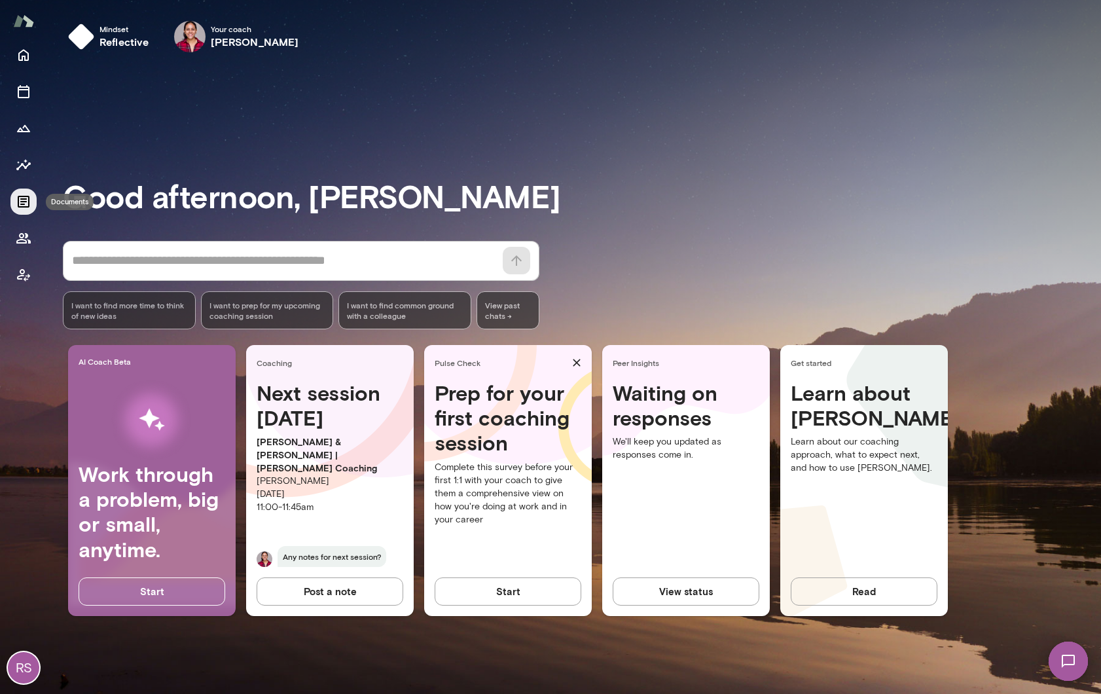
click at [21, 201] on icon "Documents" at bounding box center [24, 202] width 12 height 12
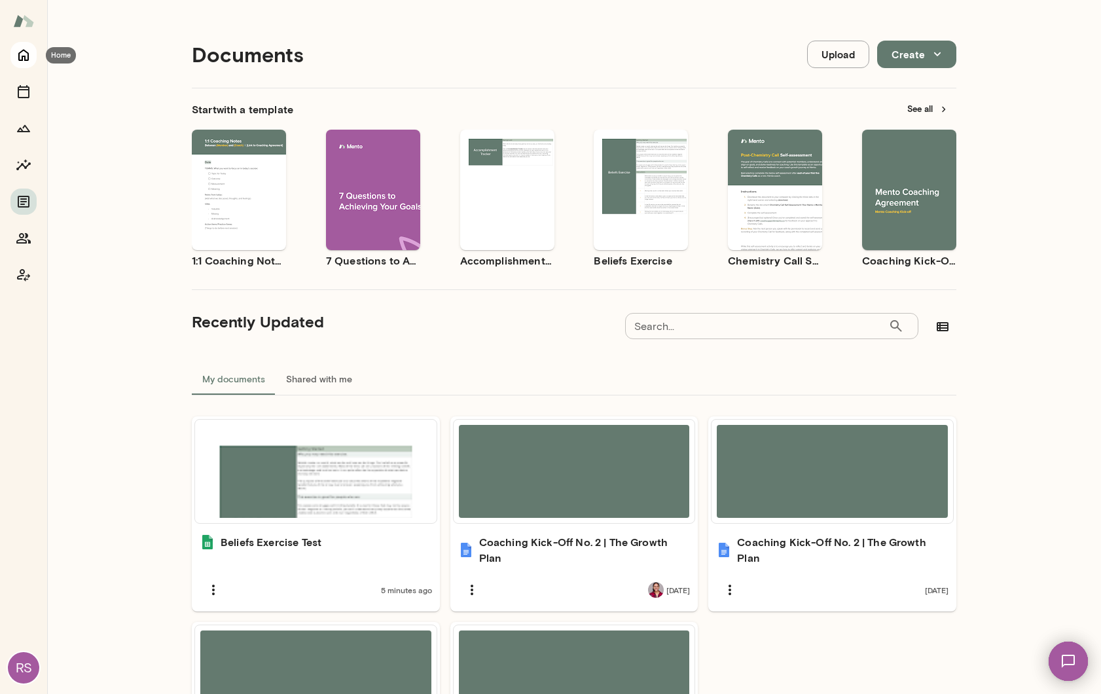
click at [20, 54] on icon "Home" at bounding box center [24, 55] width 16 height 16
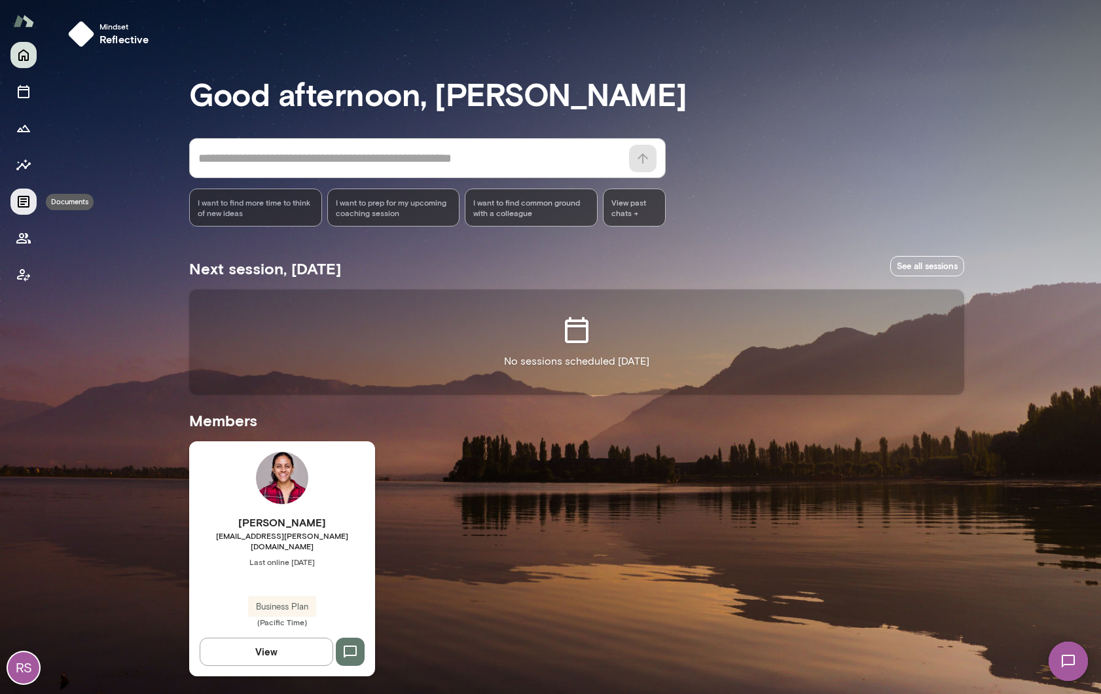
click at [17, 200] on icon "Documents" at bounding box center [24, 202] width 16 height 16
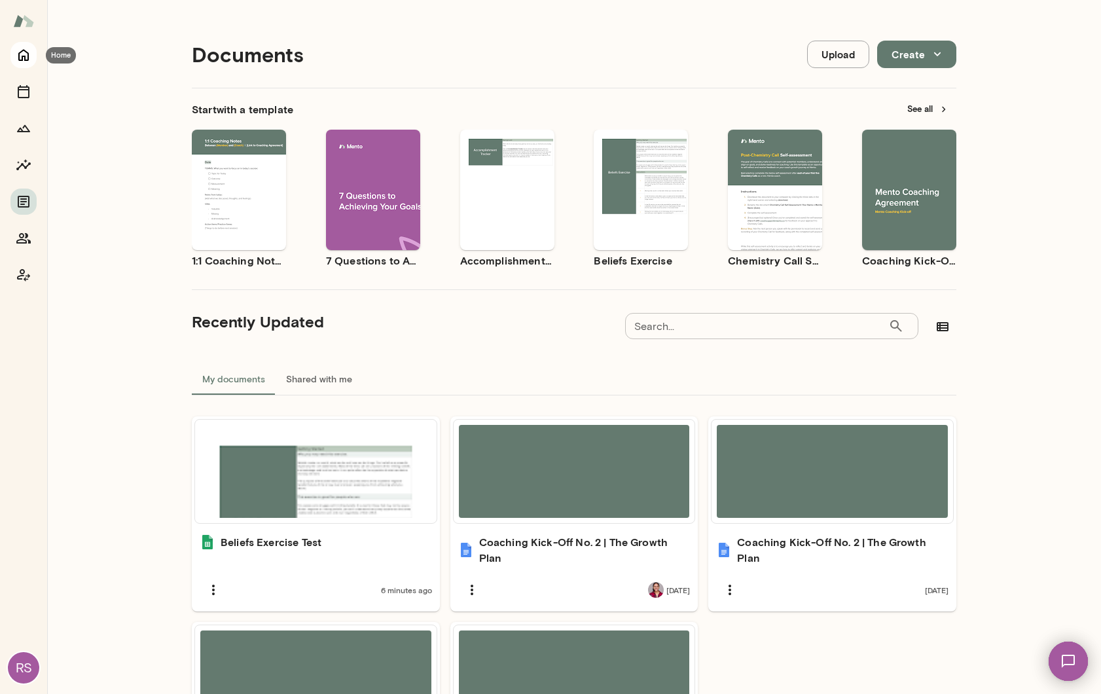
click at [23, 52] on icon "Home" at bounding box center [24, 55] width 16 height 16
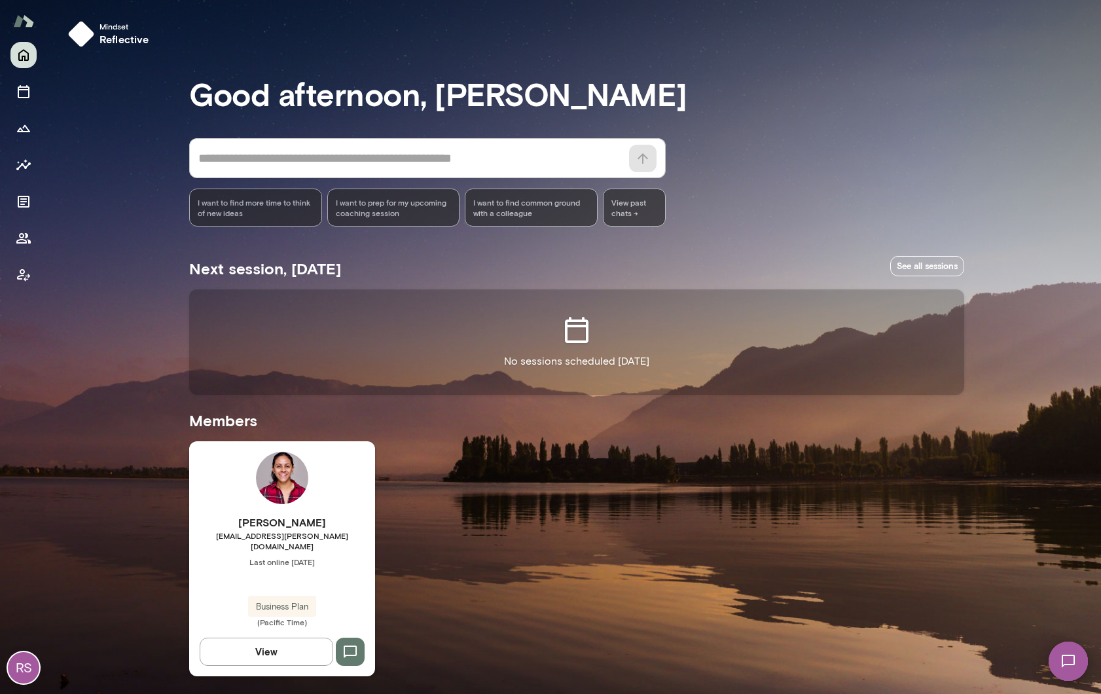
click at [280, 587] on div "Siddhi Sundar siddhisundar@mento.co Last online September 12 Business Plan (Pac…" at bounding box center [282, 571] width 186 height 113
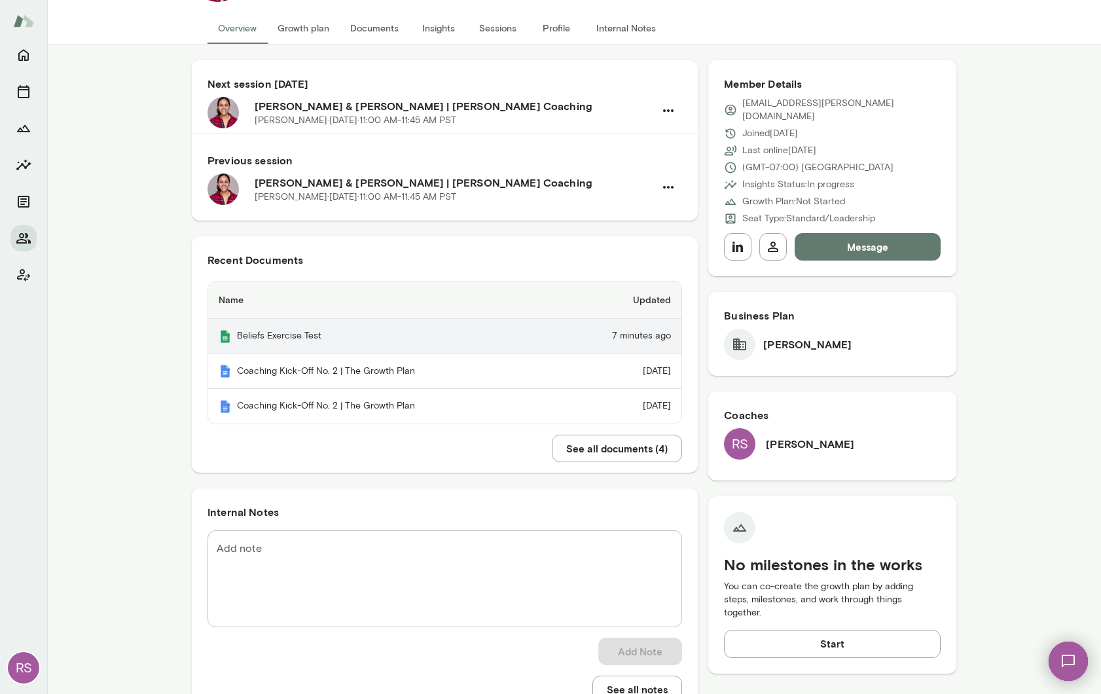
scroll to position [81, 0]
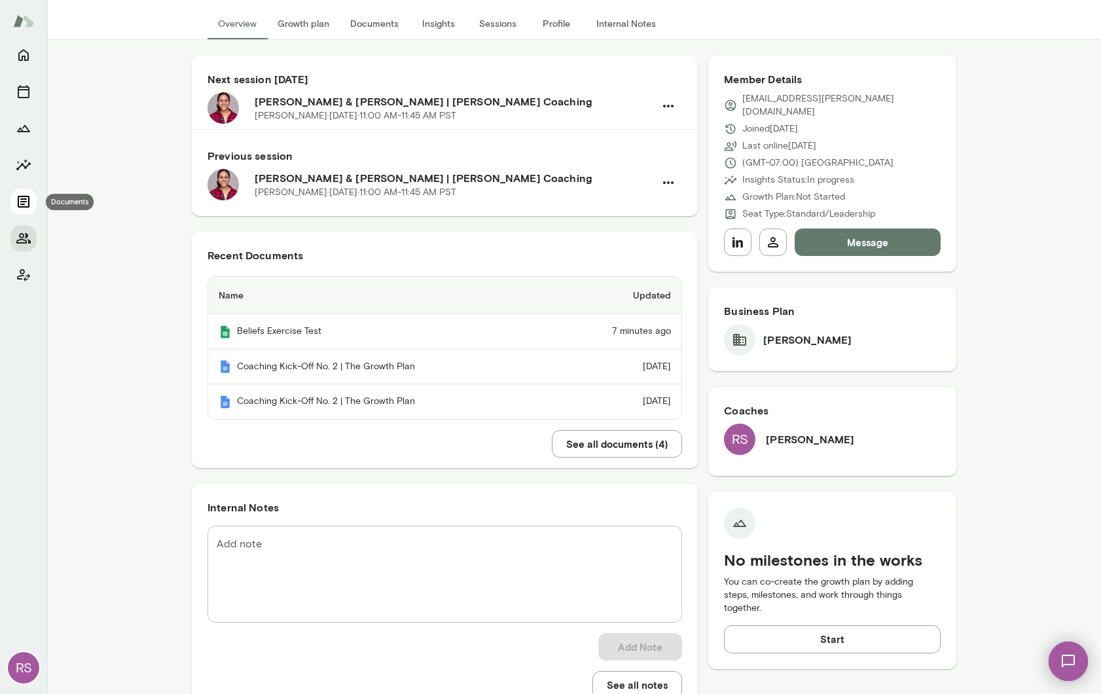
click at [23, 204] on icon "Documents" at bounding box center [24, 202] width 12 height 12
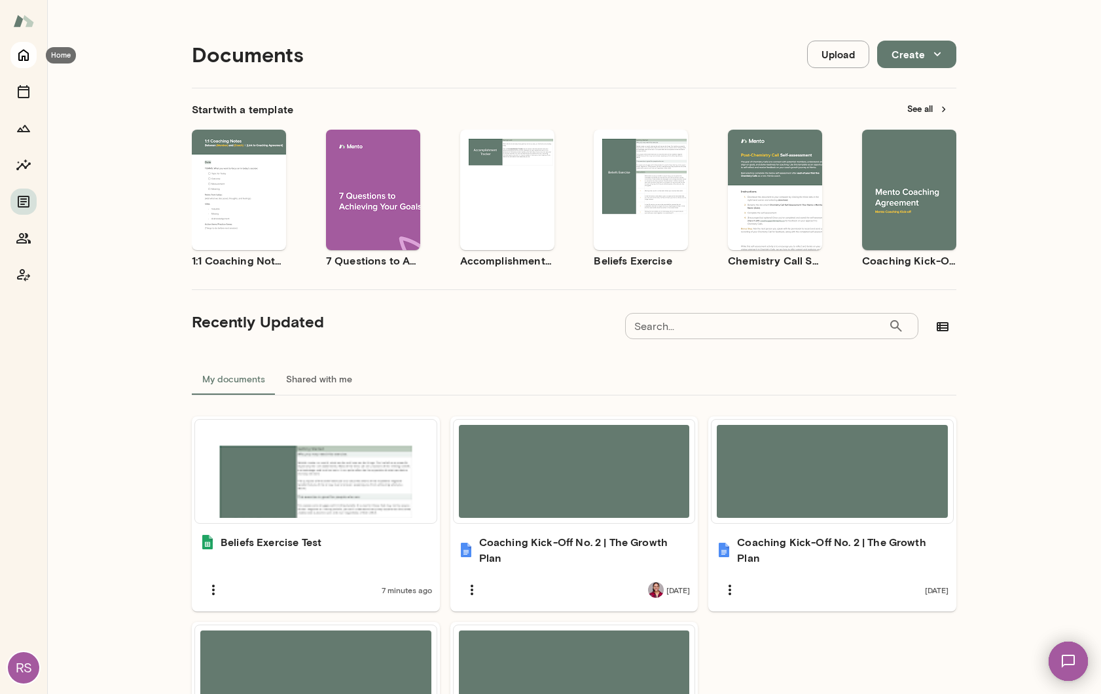
click at [22, 53] on icon "Home" at bounding box center [24, 55] width 16 height 16
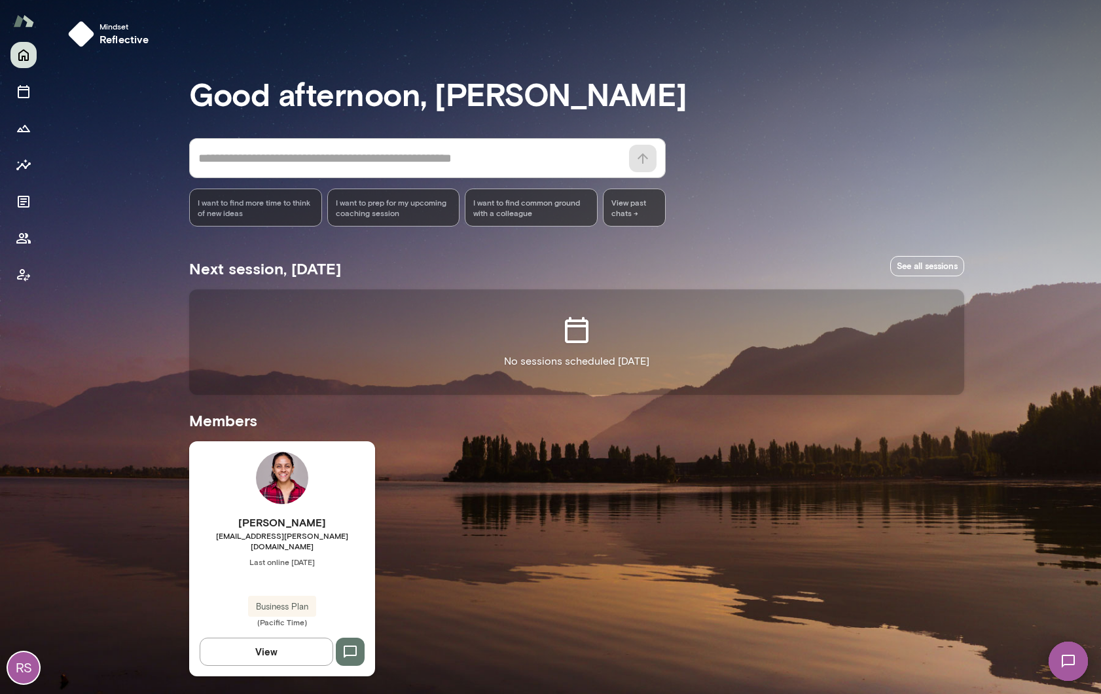
click at [253, 608] on div "Business Plan" at bounding box center [282, 606] width 68 height 21
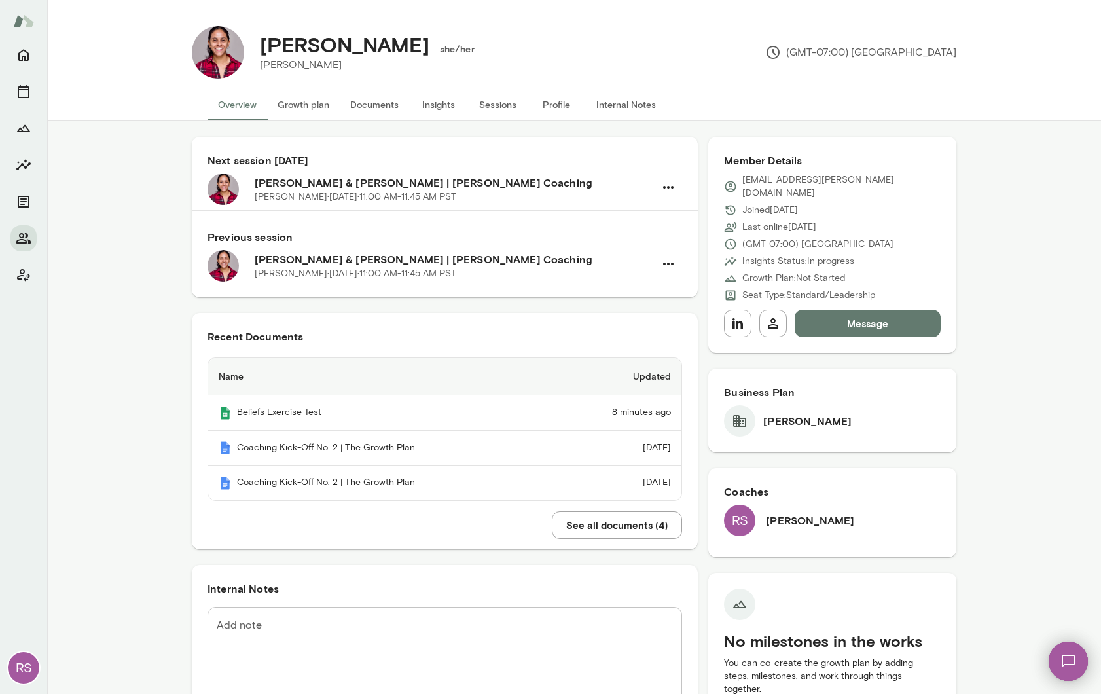
click at [322, 107] on button "Growth plan" at bounding box center [303, 104] width 73 height 31
